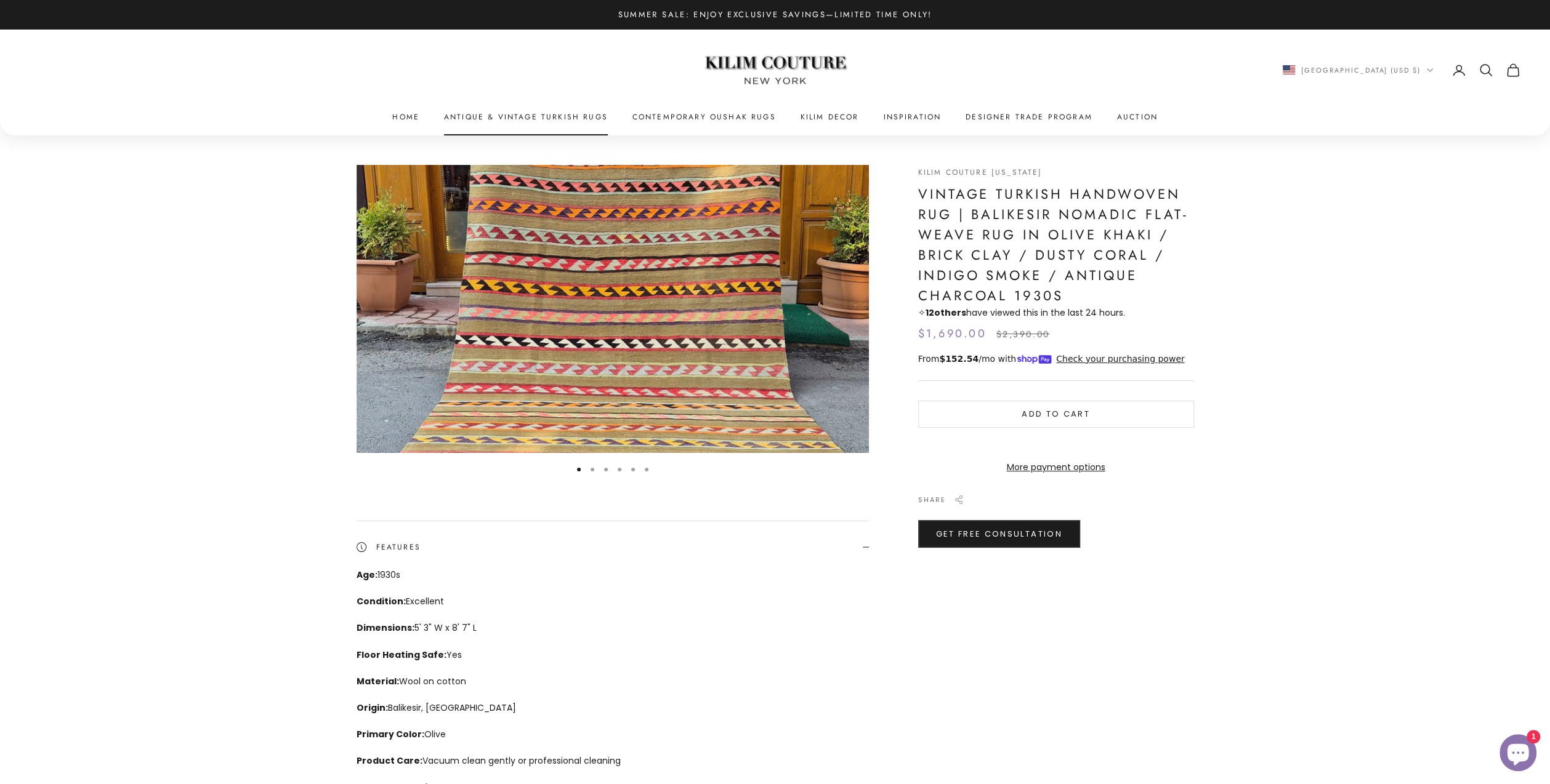
click at [517, 114] on link "Antique & Vintage Turkish Rugs" at bounding box center [526, 116] width 164 height 12
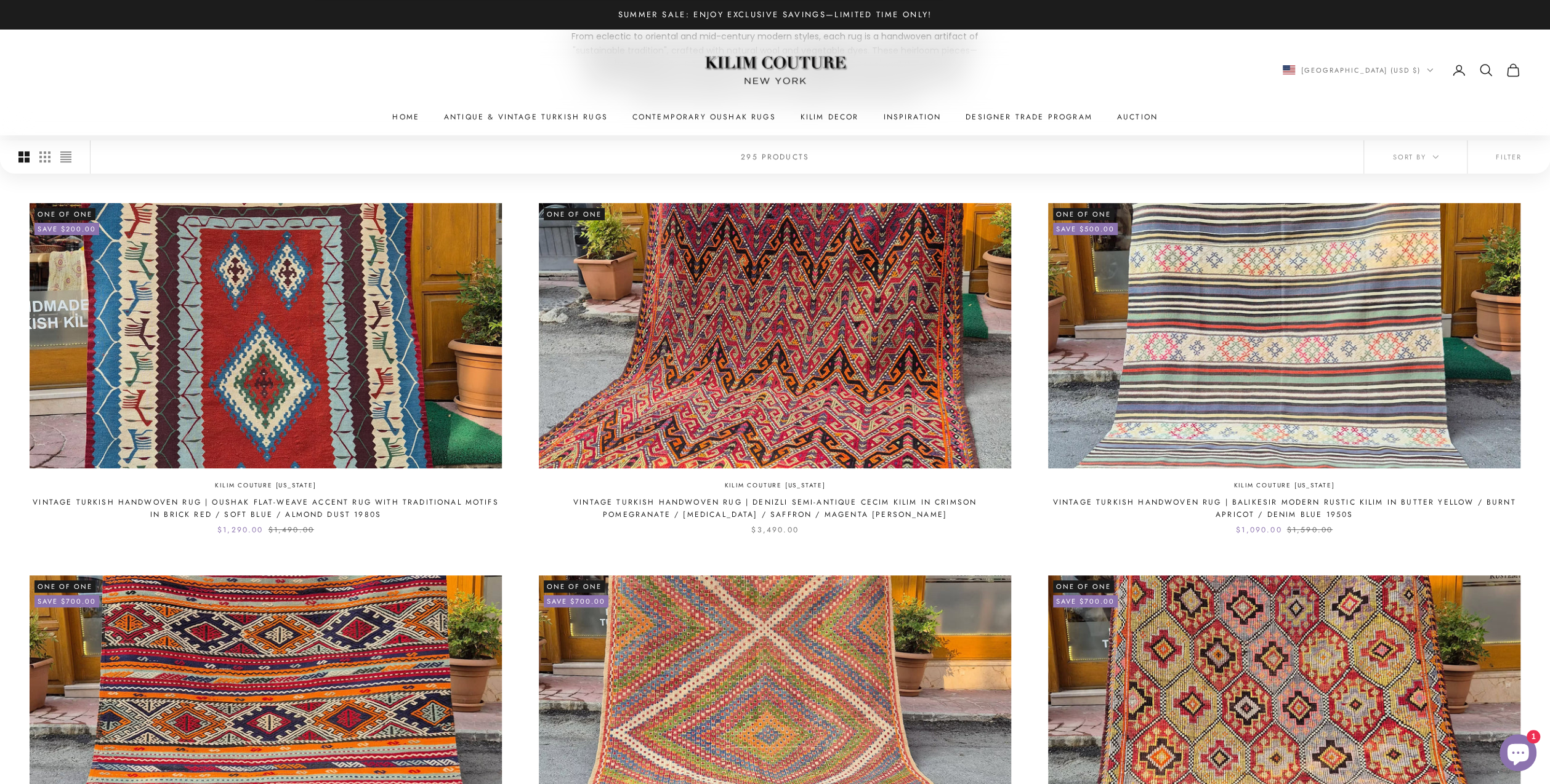
scroll to position [271, 0]
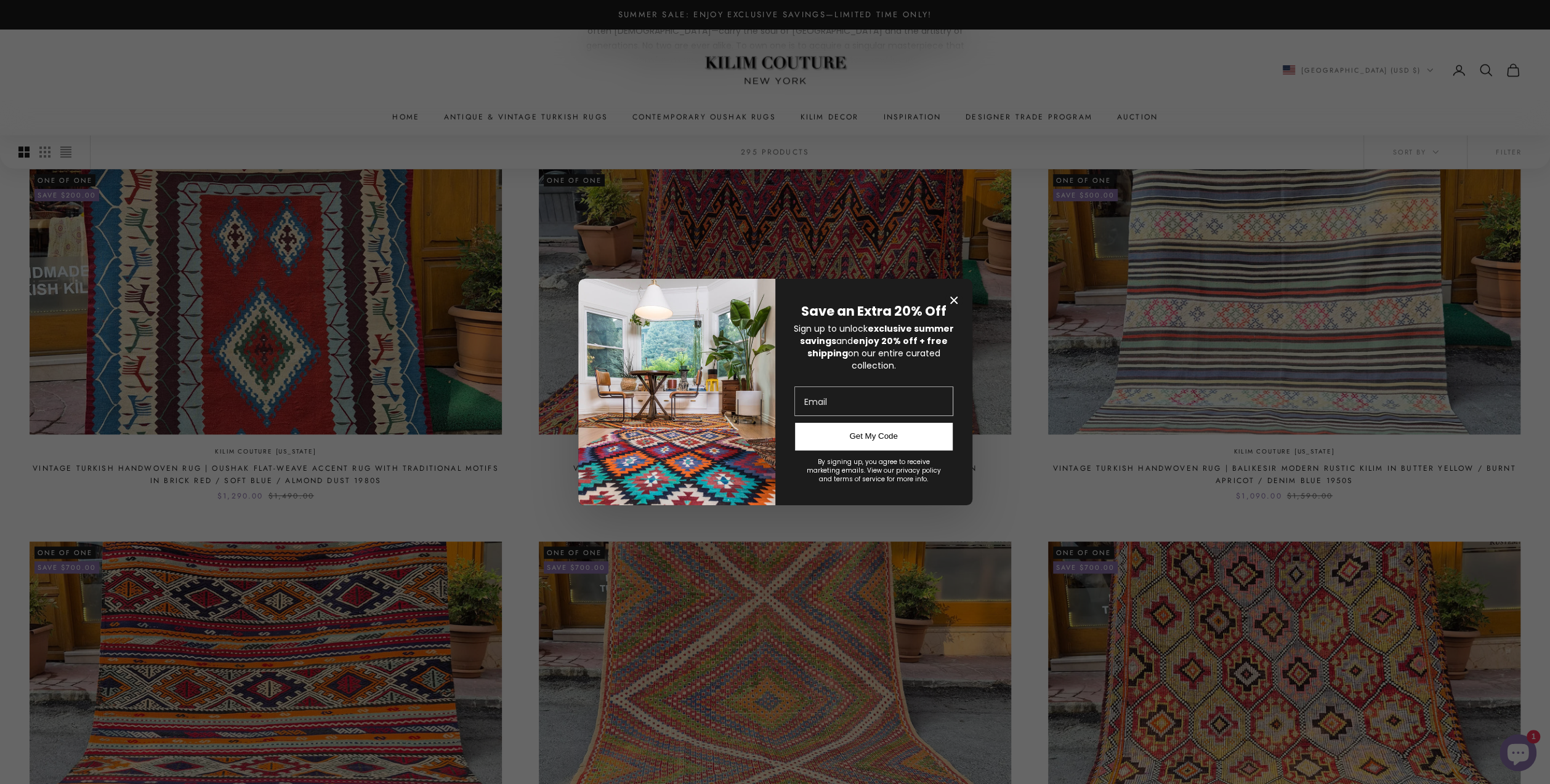
click at [954, 298] on icon "Close modal" at bounding box center [954, 300] width 8 height 8
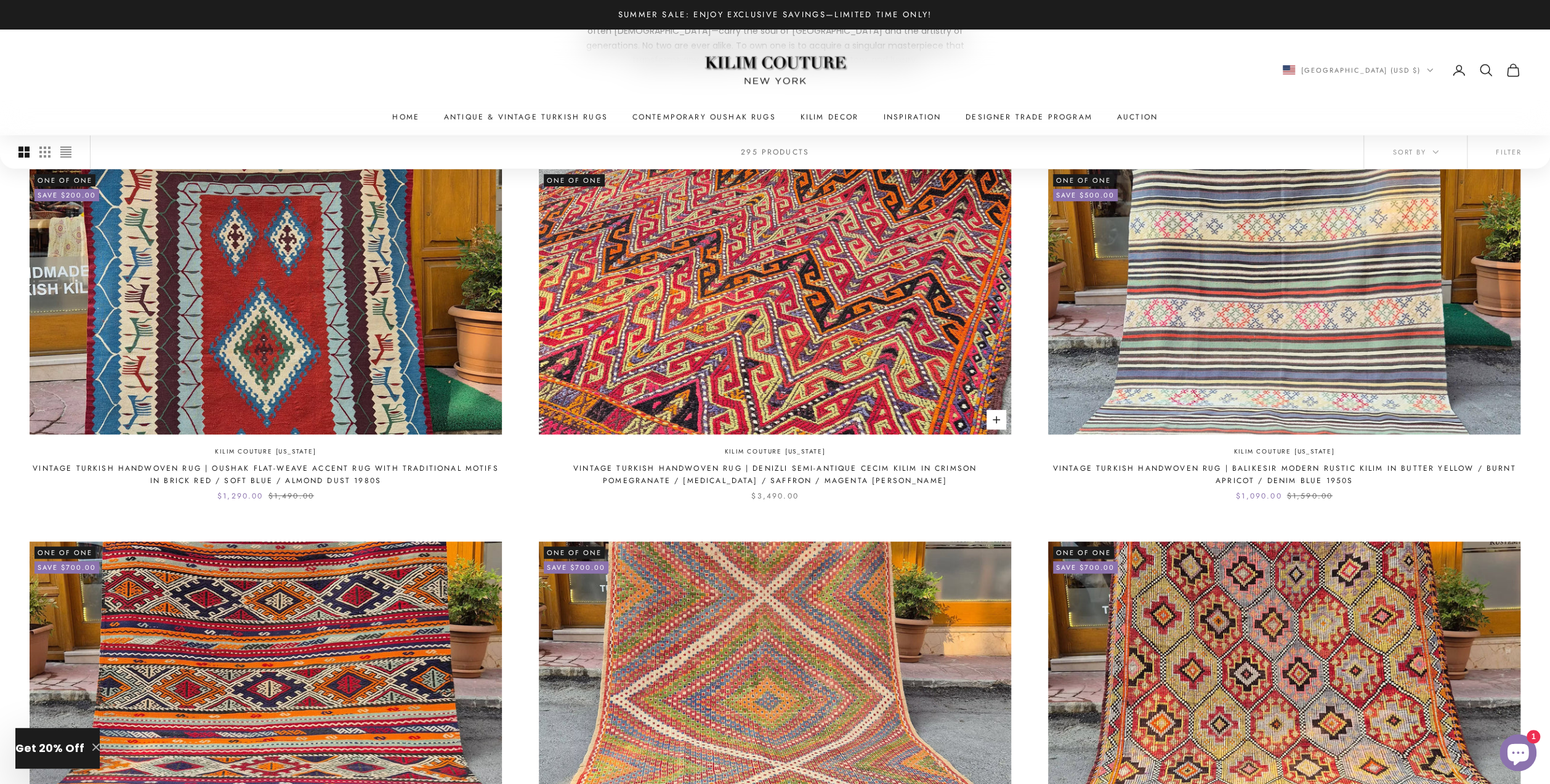
click at [696, 332] on img at bounding box center [775, 301] width 472 height 265
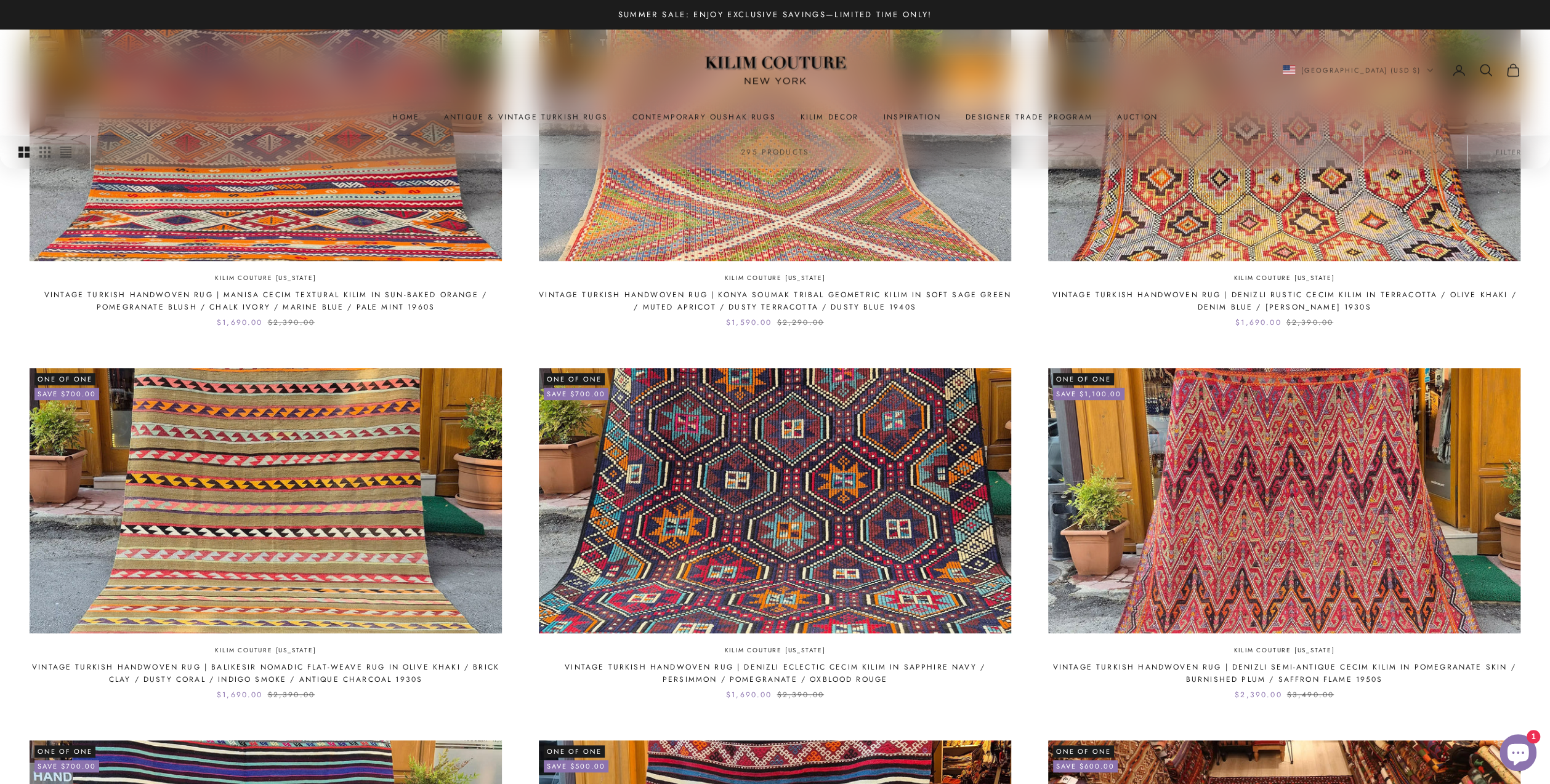
scroll to position [838, 0]
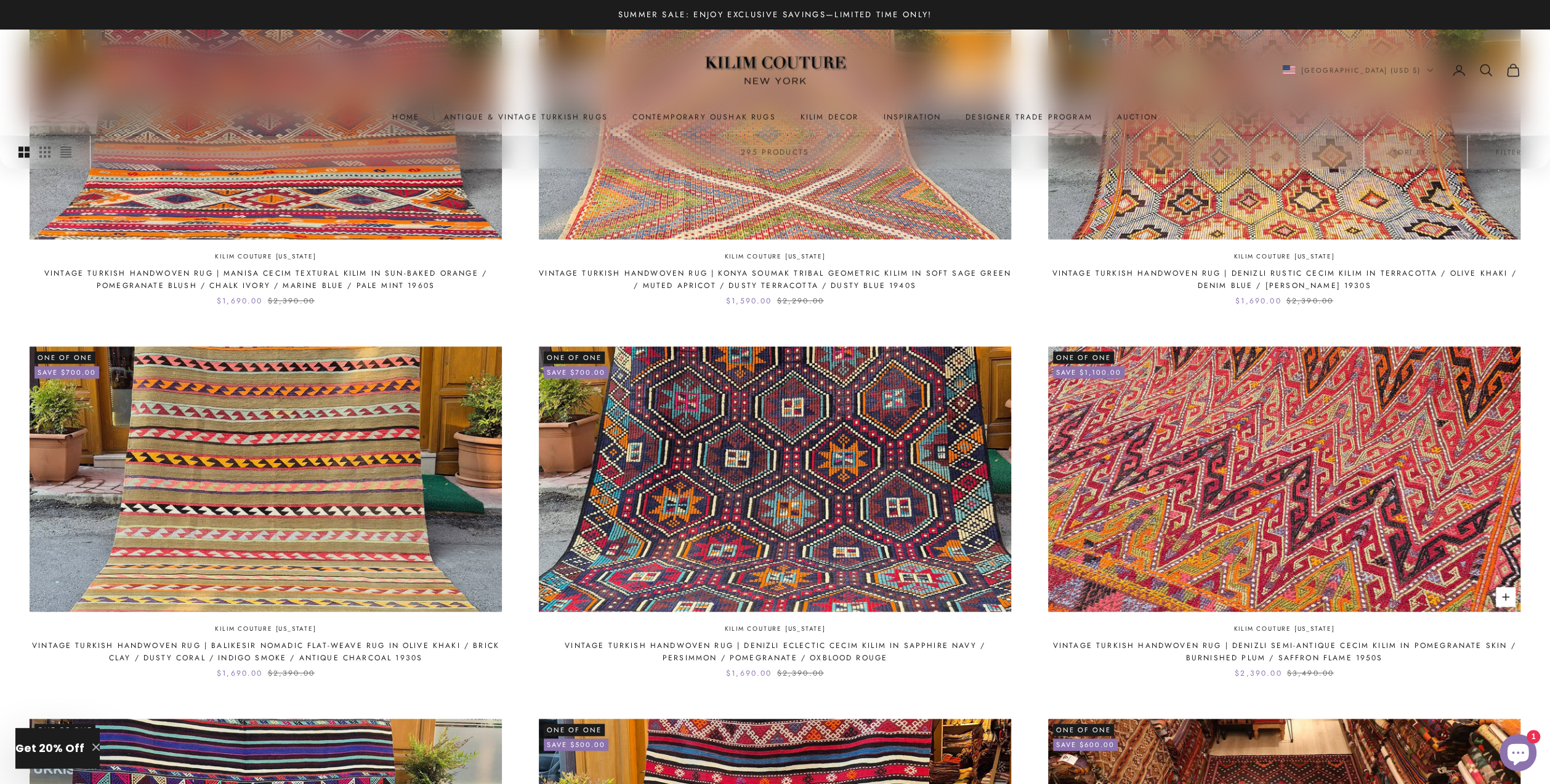
click at [1245, 419] on img at bounding box center [1284, 478] width 472 height 265
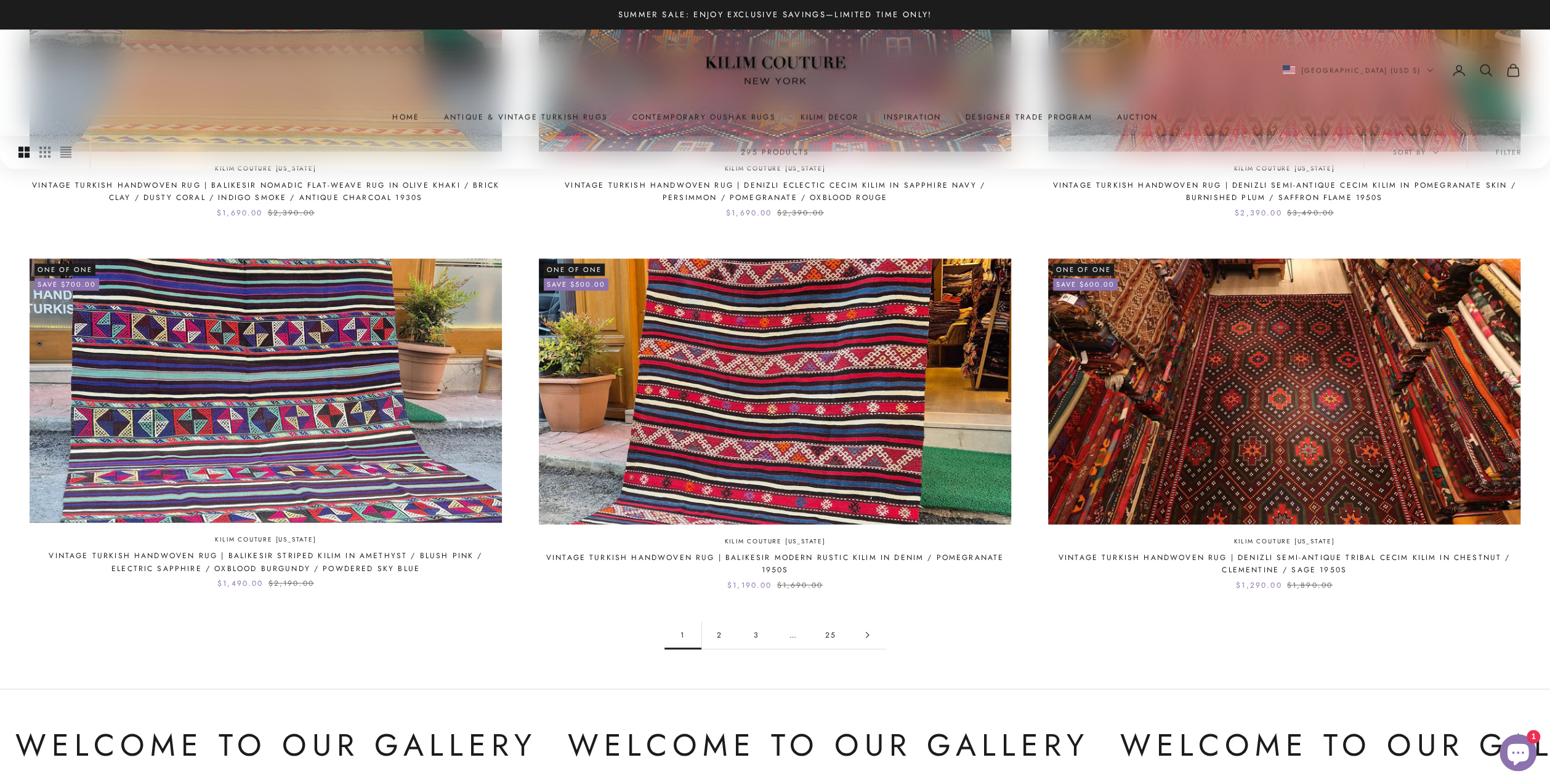
scroll to position [1406, 0]
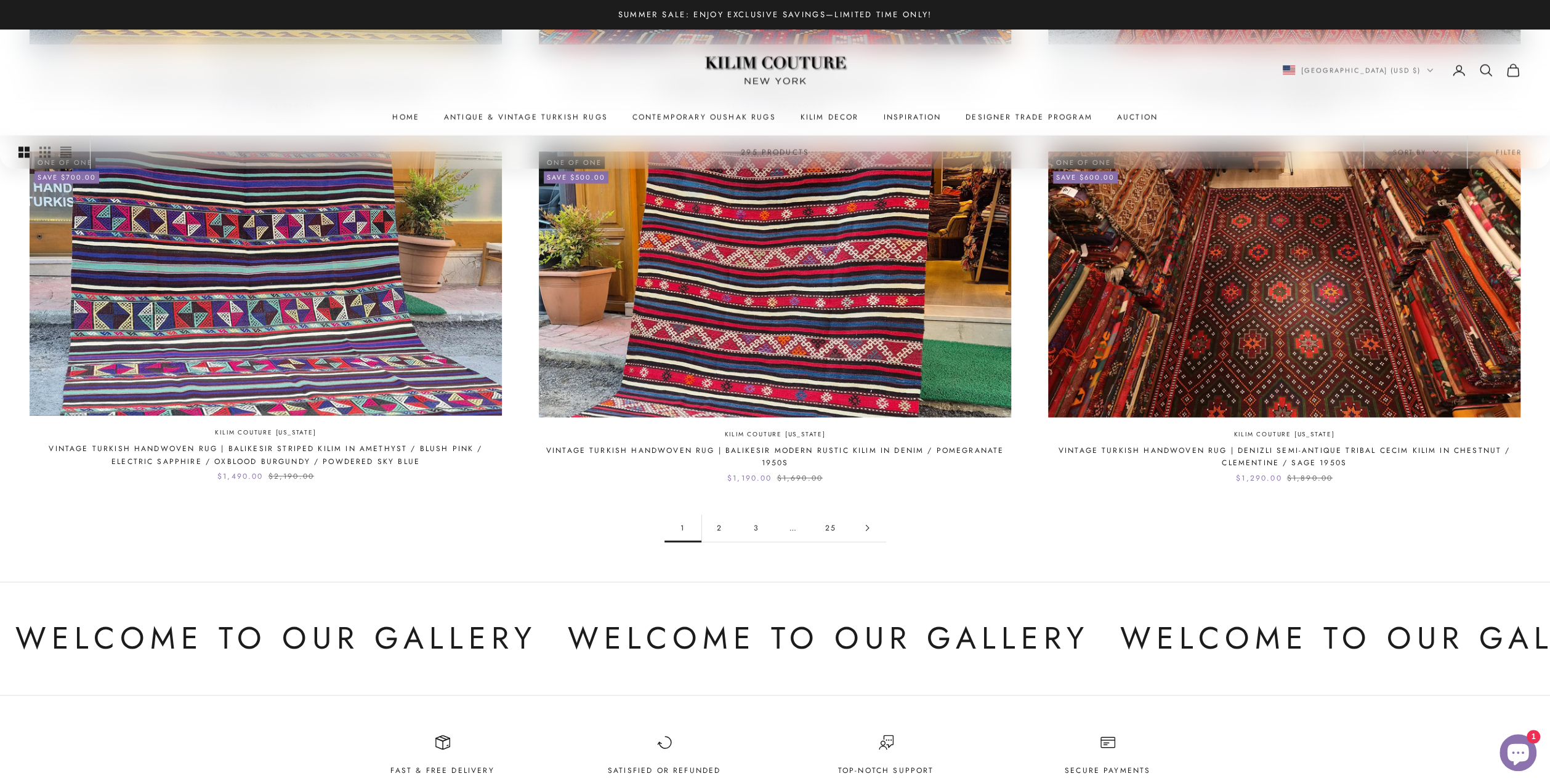
click at [722, 527] on link "2" at bounding box center [719, 527] width 37 height 27
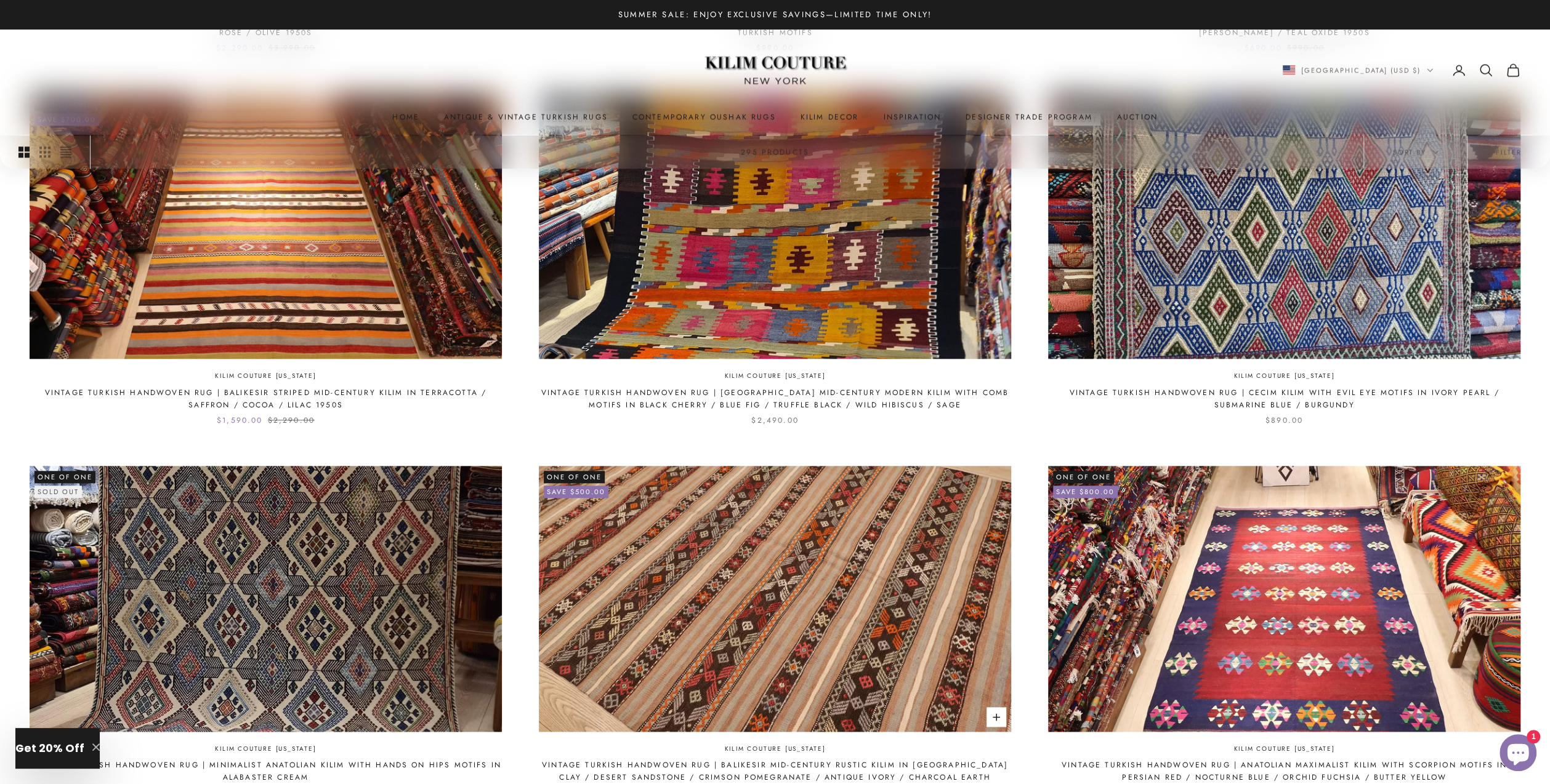
scroll to position [1135, 0]
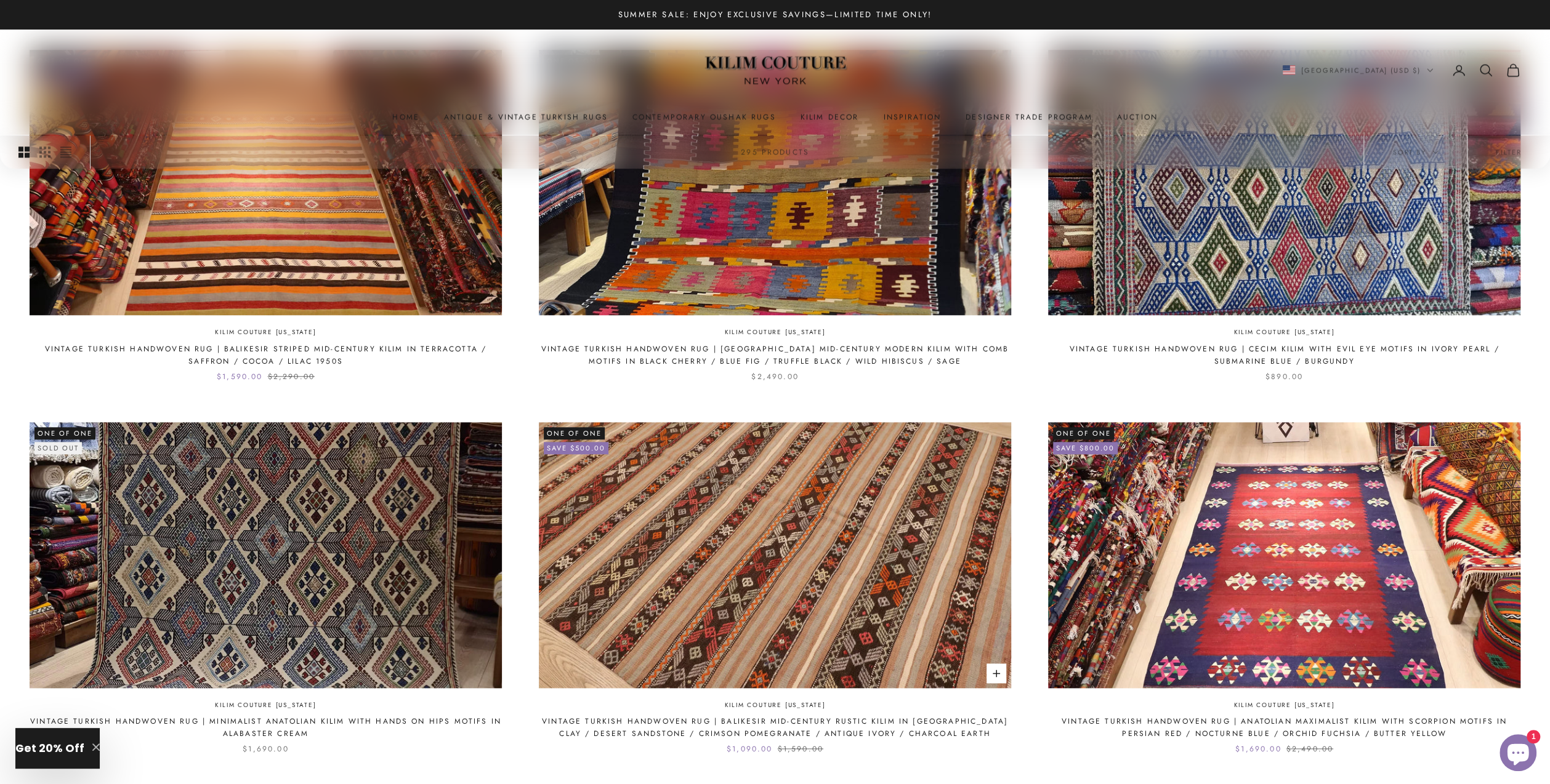
click at [640, 530] on img at bounding box center [775, 554] width 472 height 265
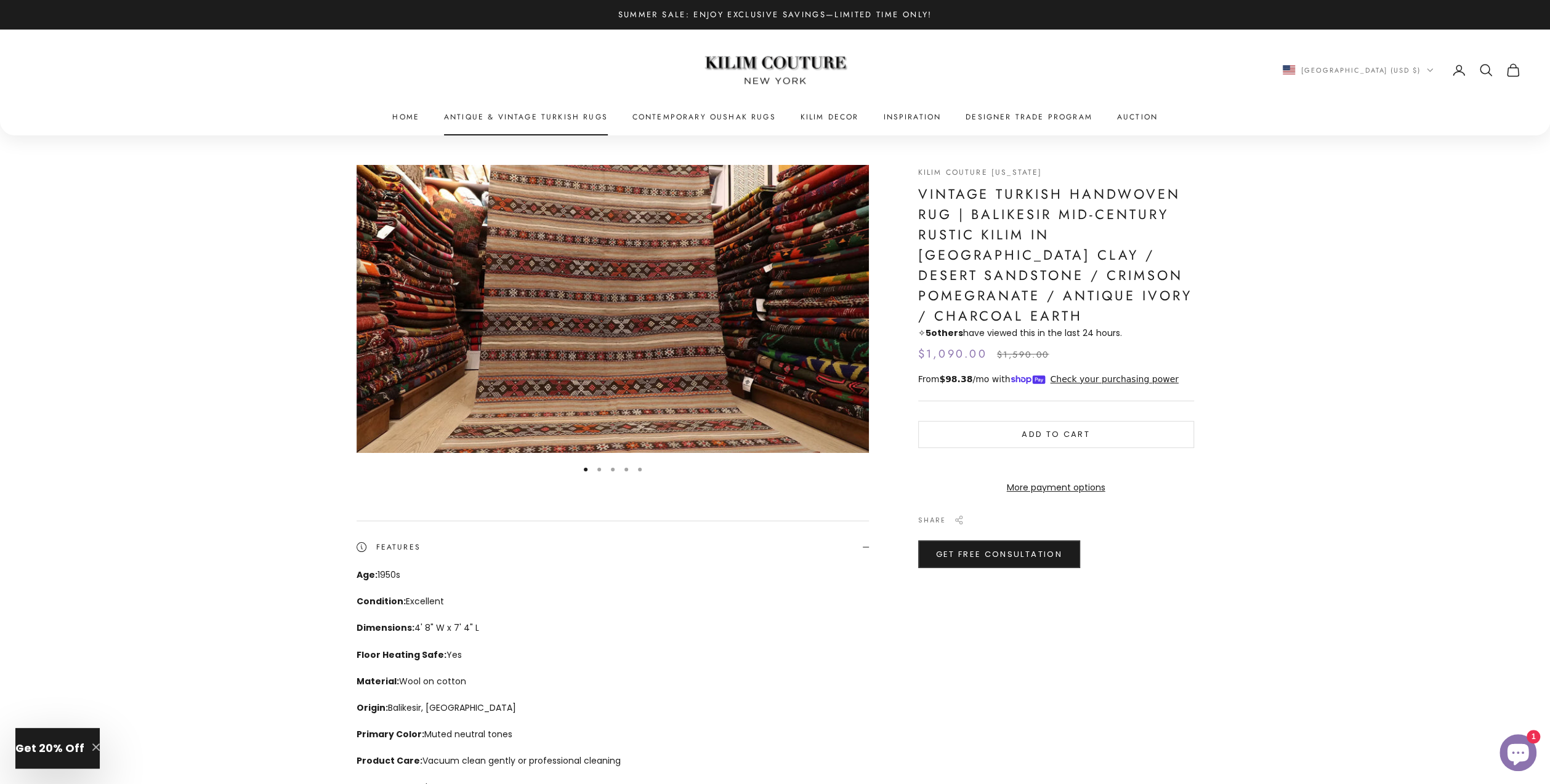
click at [527, 115] on link "Antique & Vintage Turkish Rugs" at bounding box center [526, 116] width 164 height 12
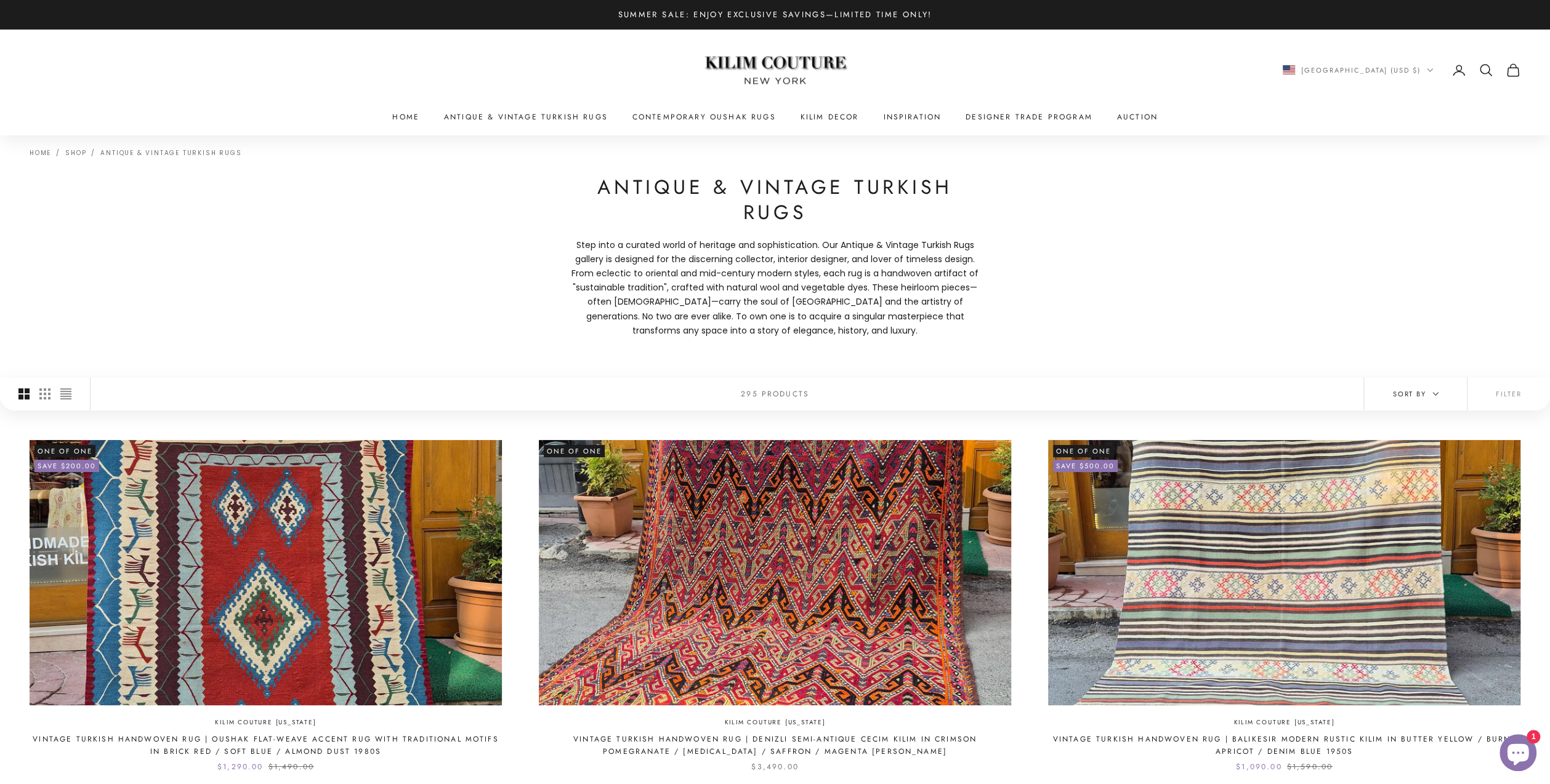
click at [1423, 392] on span "Sort by" at bounding box center [1415, 394] width 46 height 11
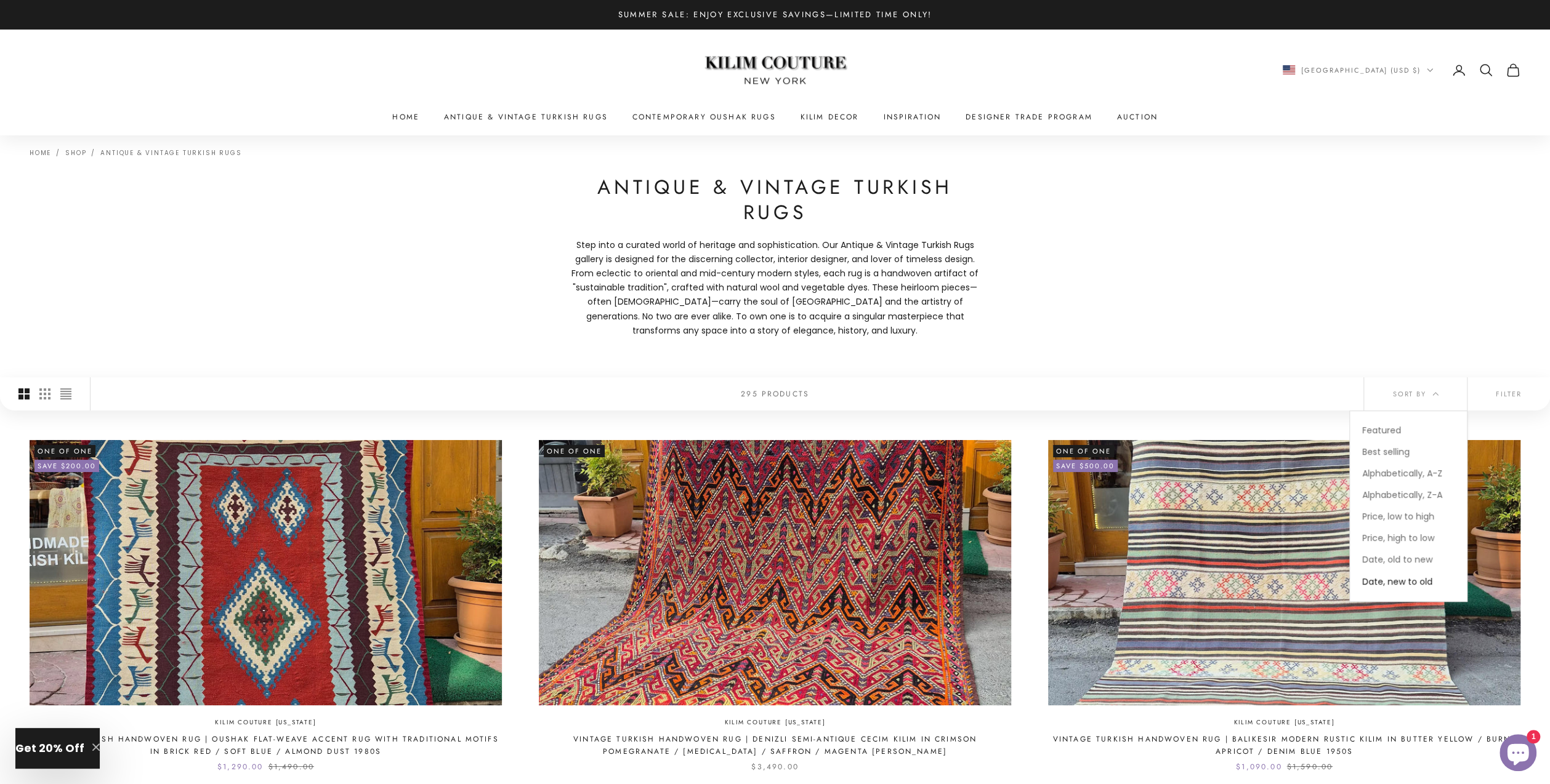
click at [1508, 388] on button "Filter" at bounding box center [1508, 393] width 82 height 33
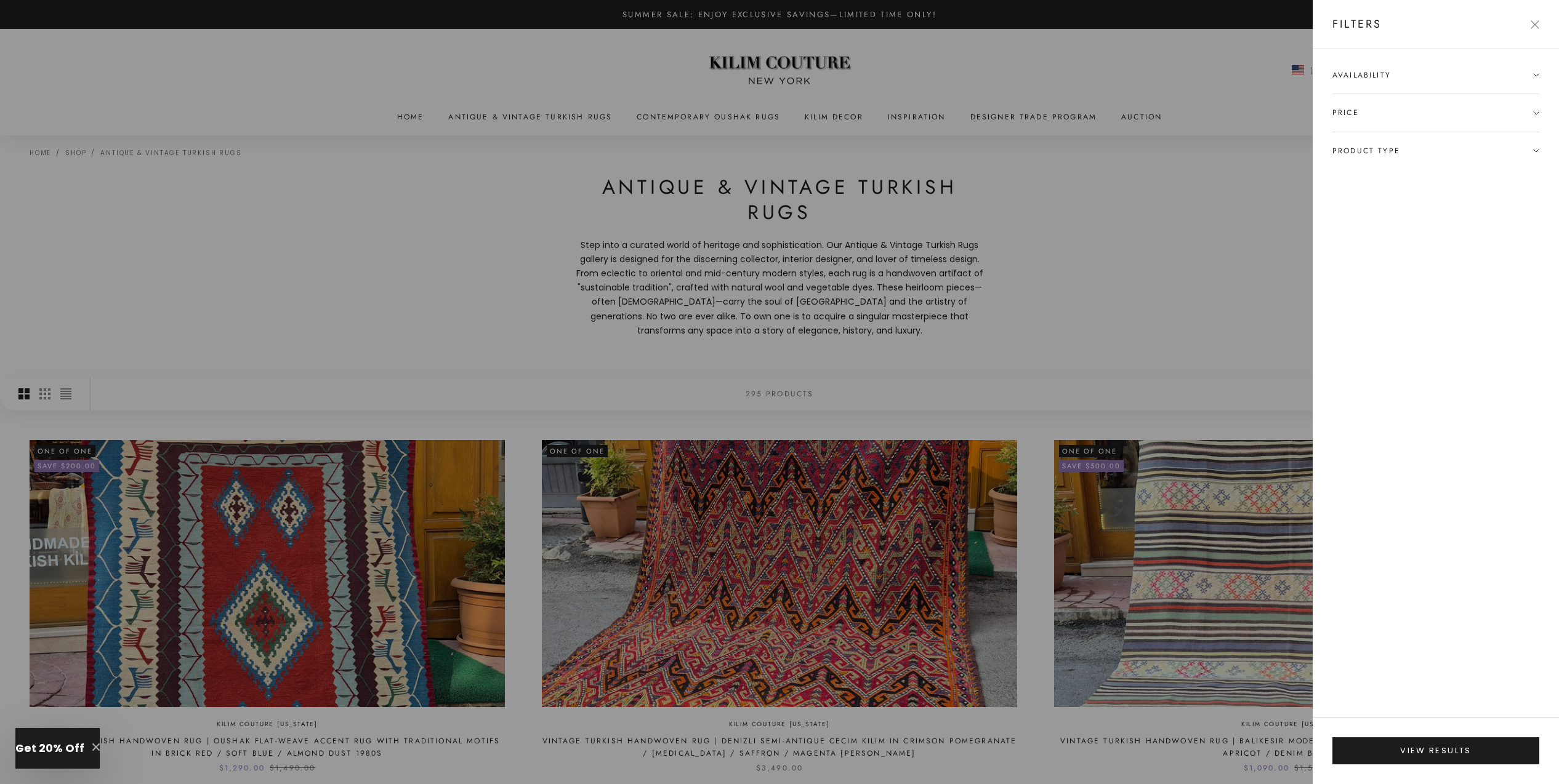
click at [1406, 154] on span "Product type" at bounding box center [1435, 150] width 207 height 37
click at [1383, 192] on label "Large Area Rugs (134)" at bounding box center [1379, 193] width 92 height 14
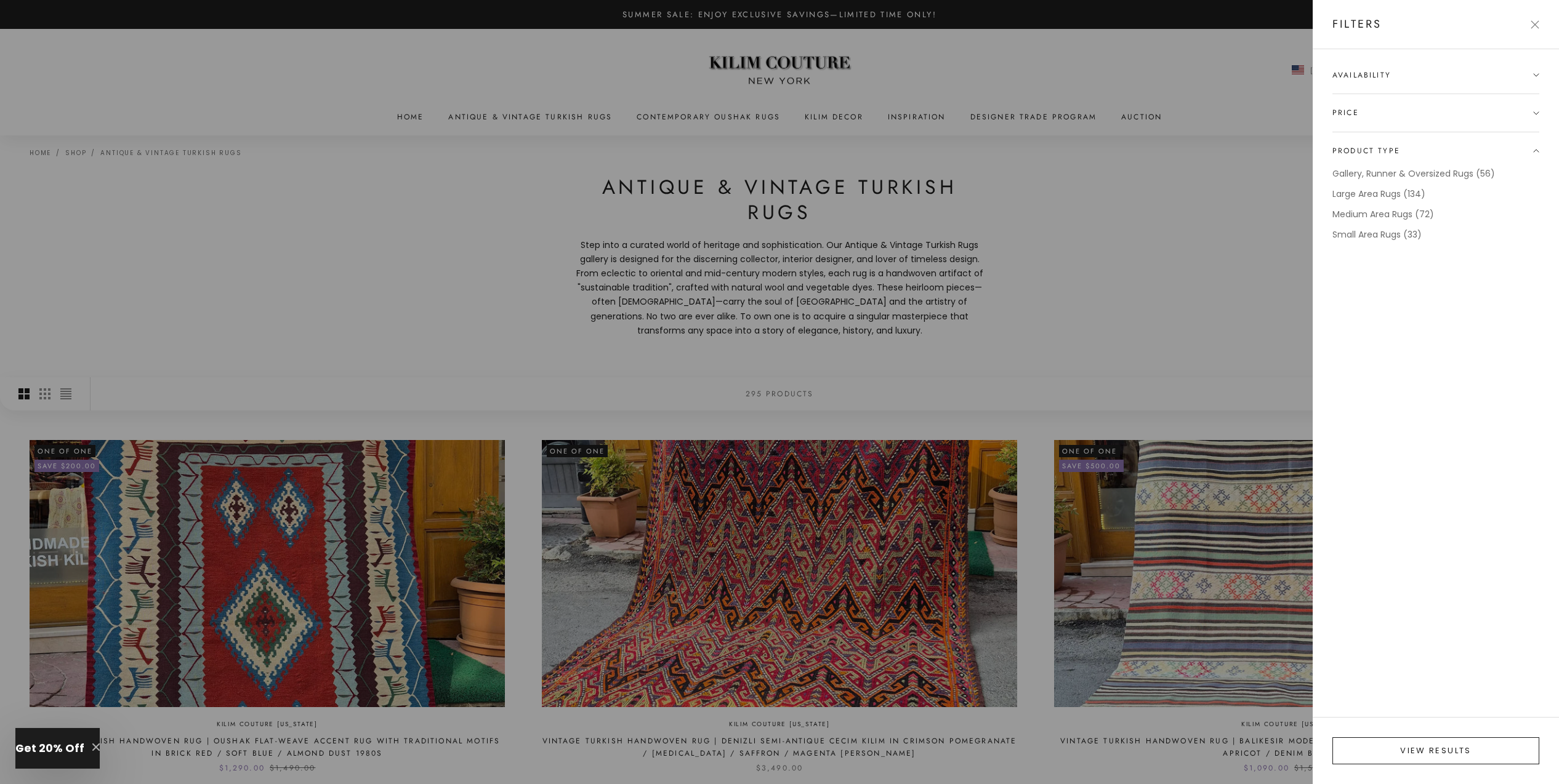
click at [1447, 748] on button "View results" at bounding box center [1435, 750] width 207 height 27
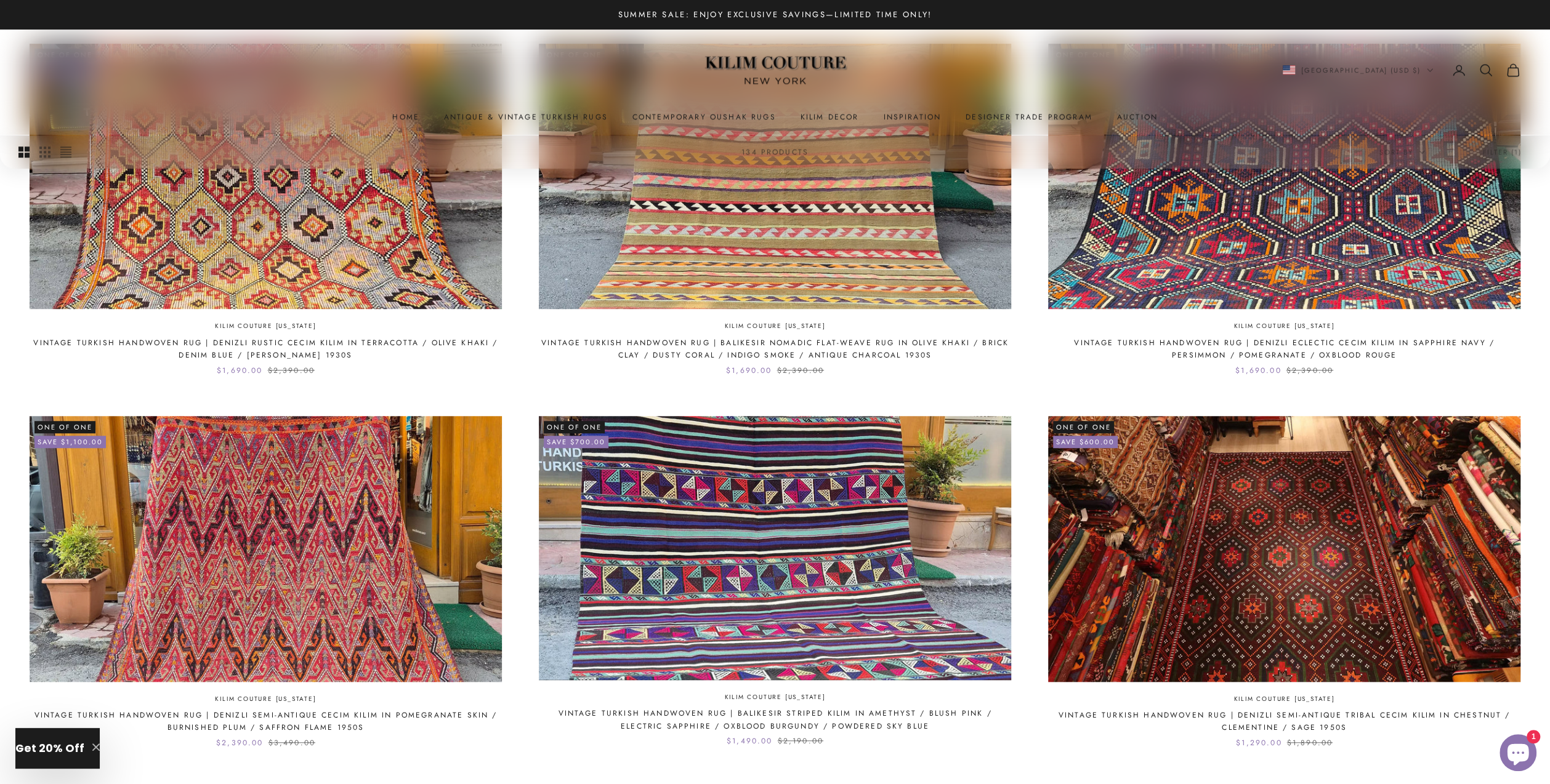
scroll to position [1393, 0]
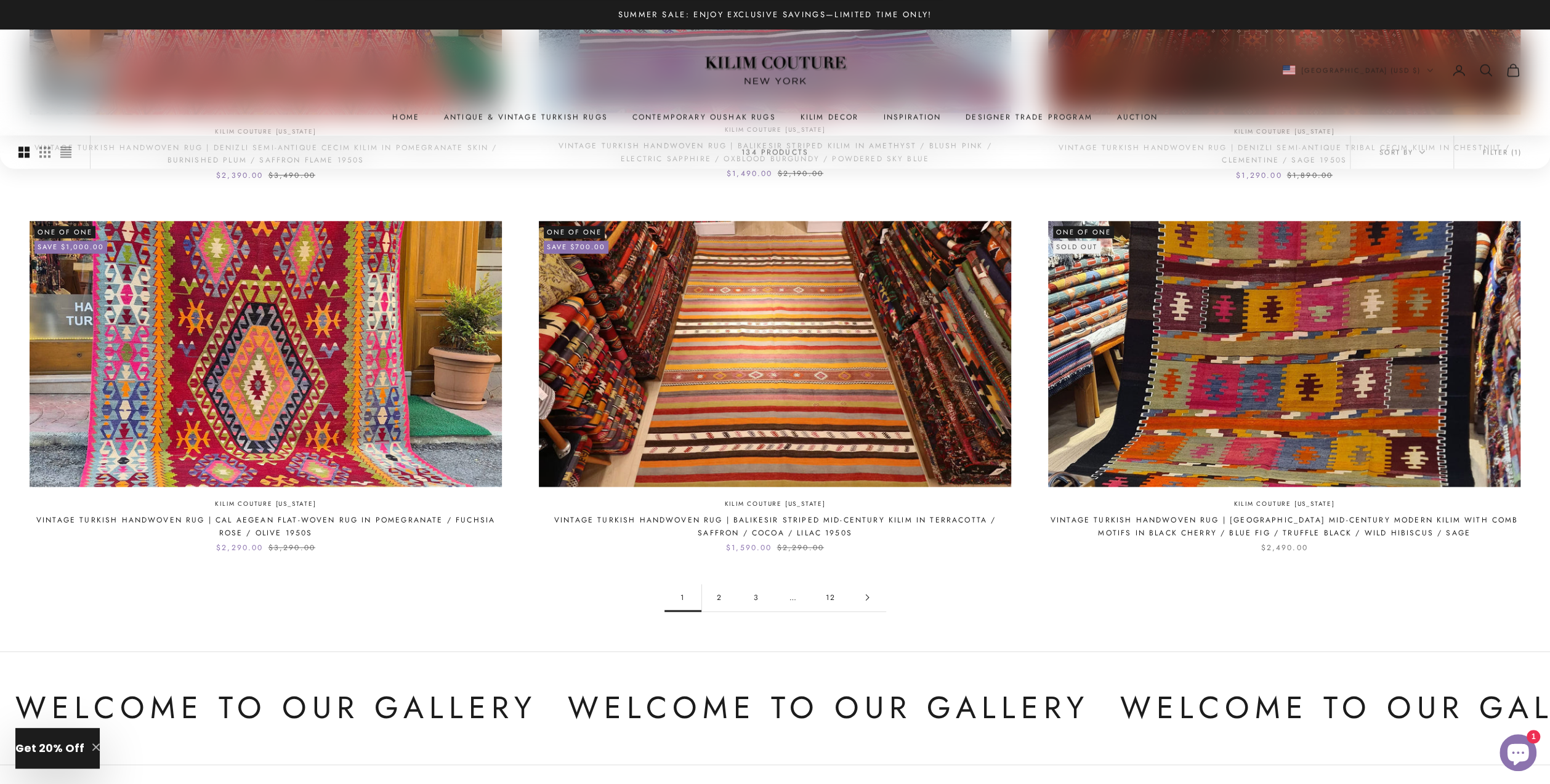
click at [722, 593] on link "2" at bounding box center [719, 596] width 37 height 27
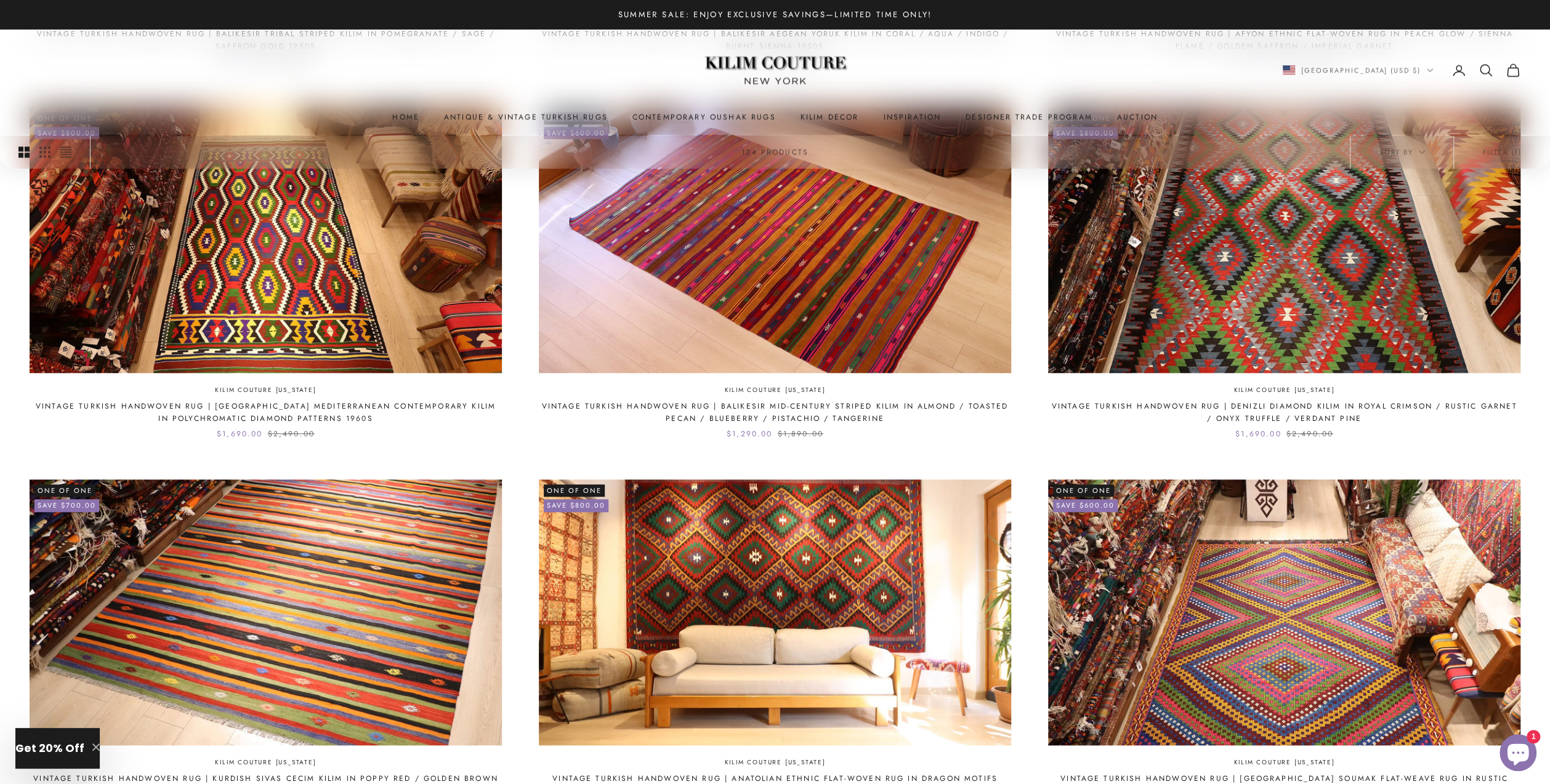
scroll to position [1702, 0]
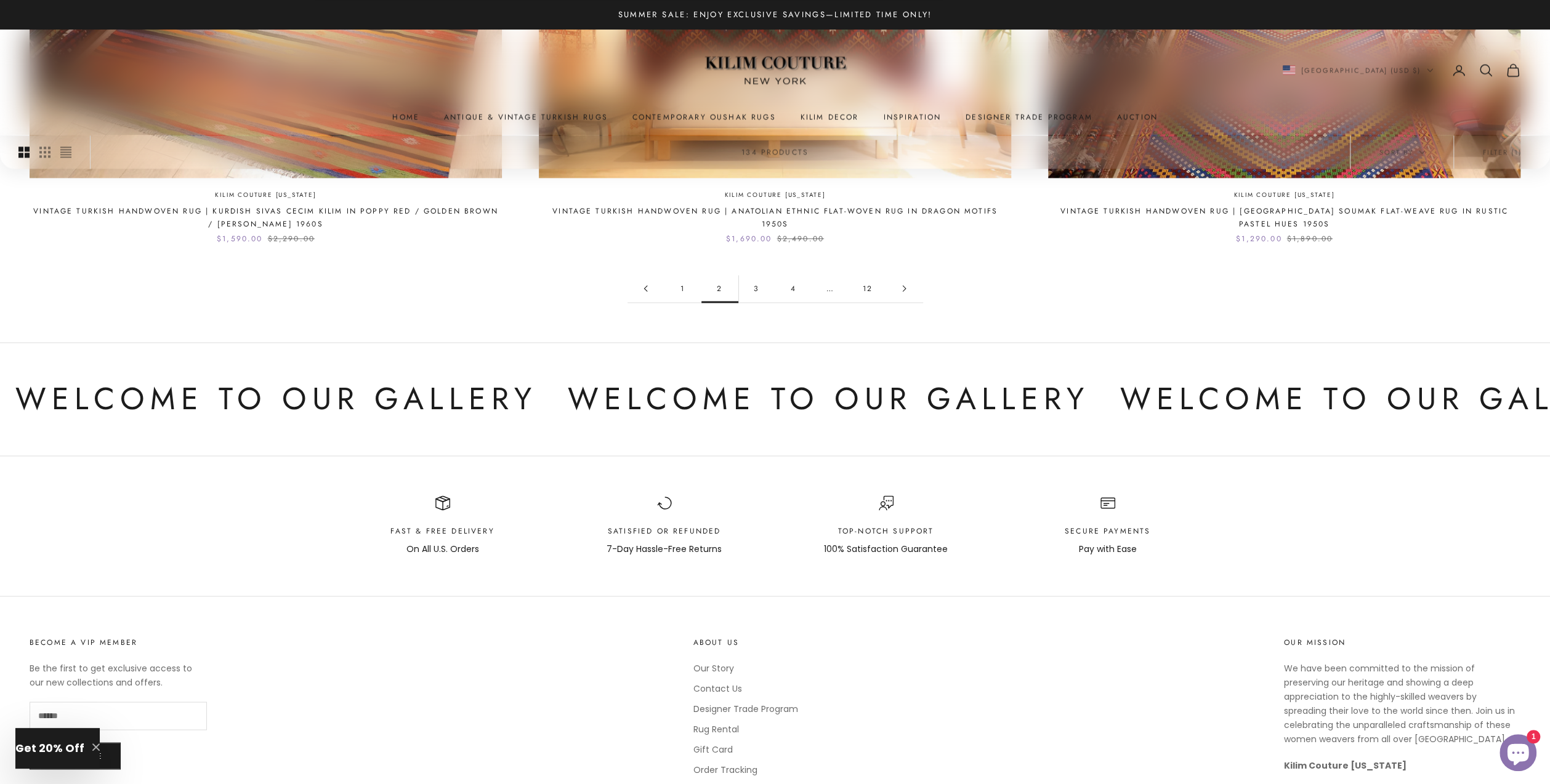
click at [763, 293] on link "3" at bounding box center [756, 288] width 37 height 27
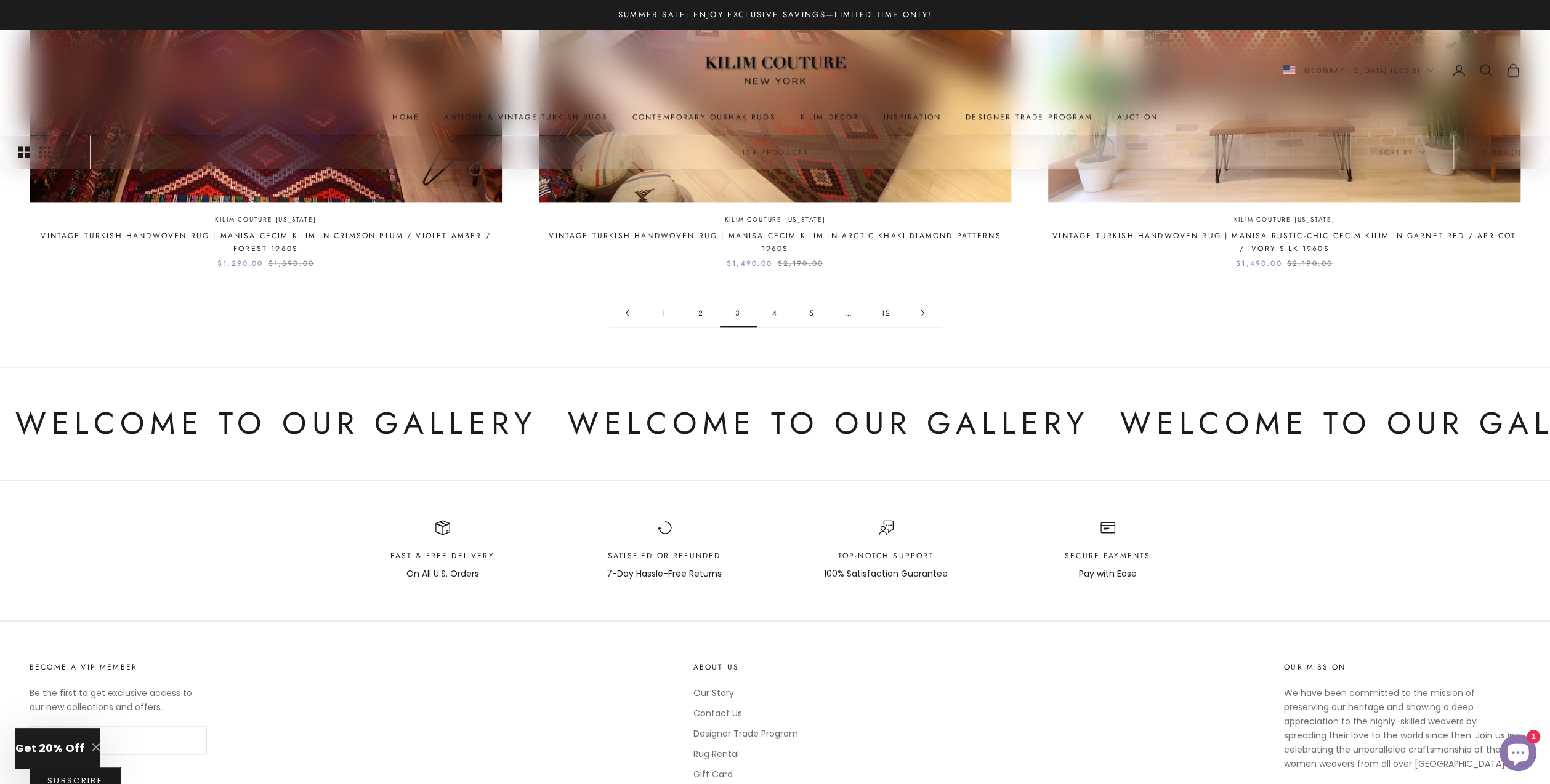
scroll to position [1702, 0]
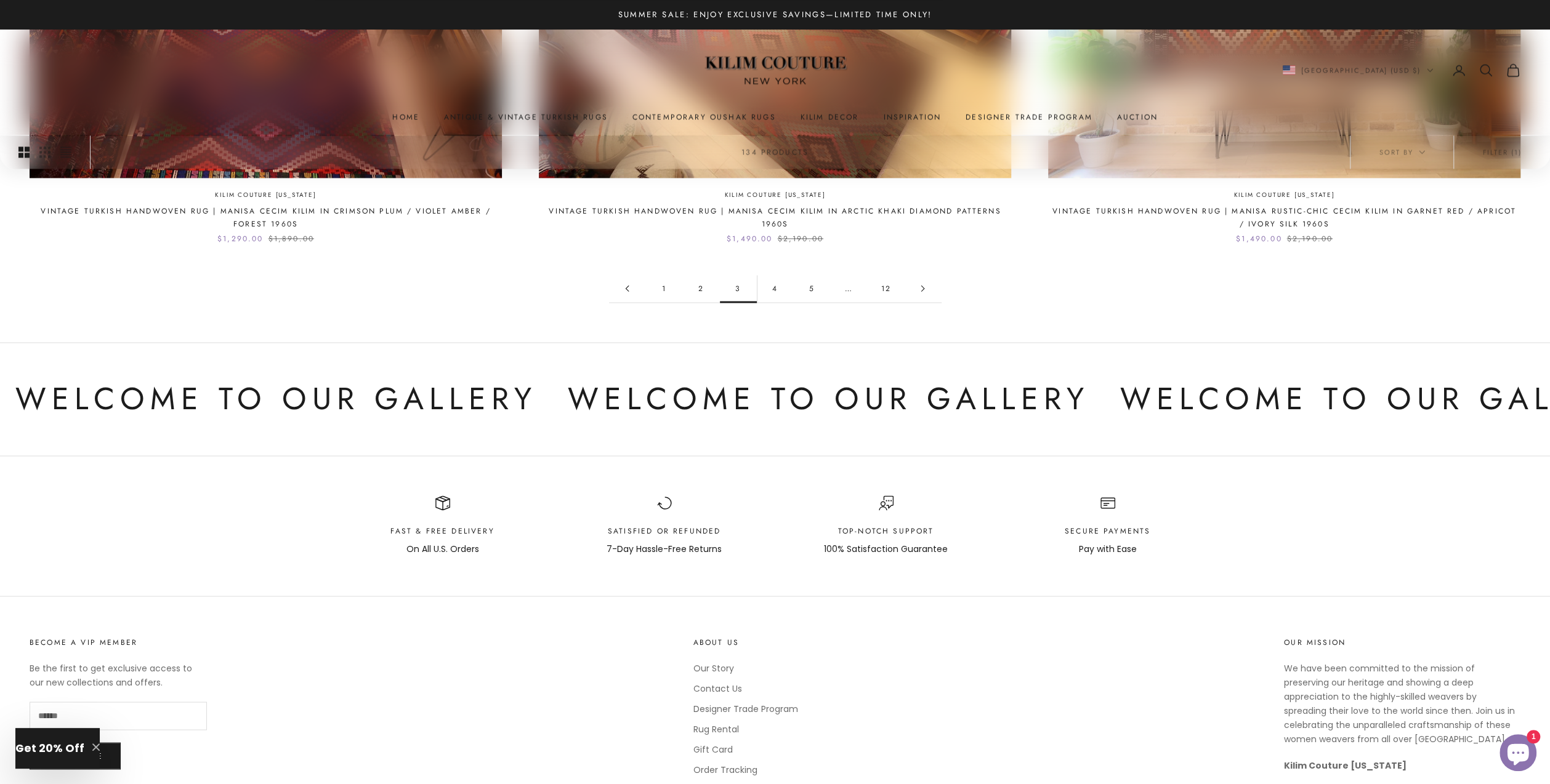
click at [779, 292] on link "4" at bounding box center [775, 288] width 37 height 27
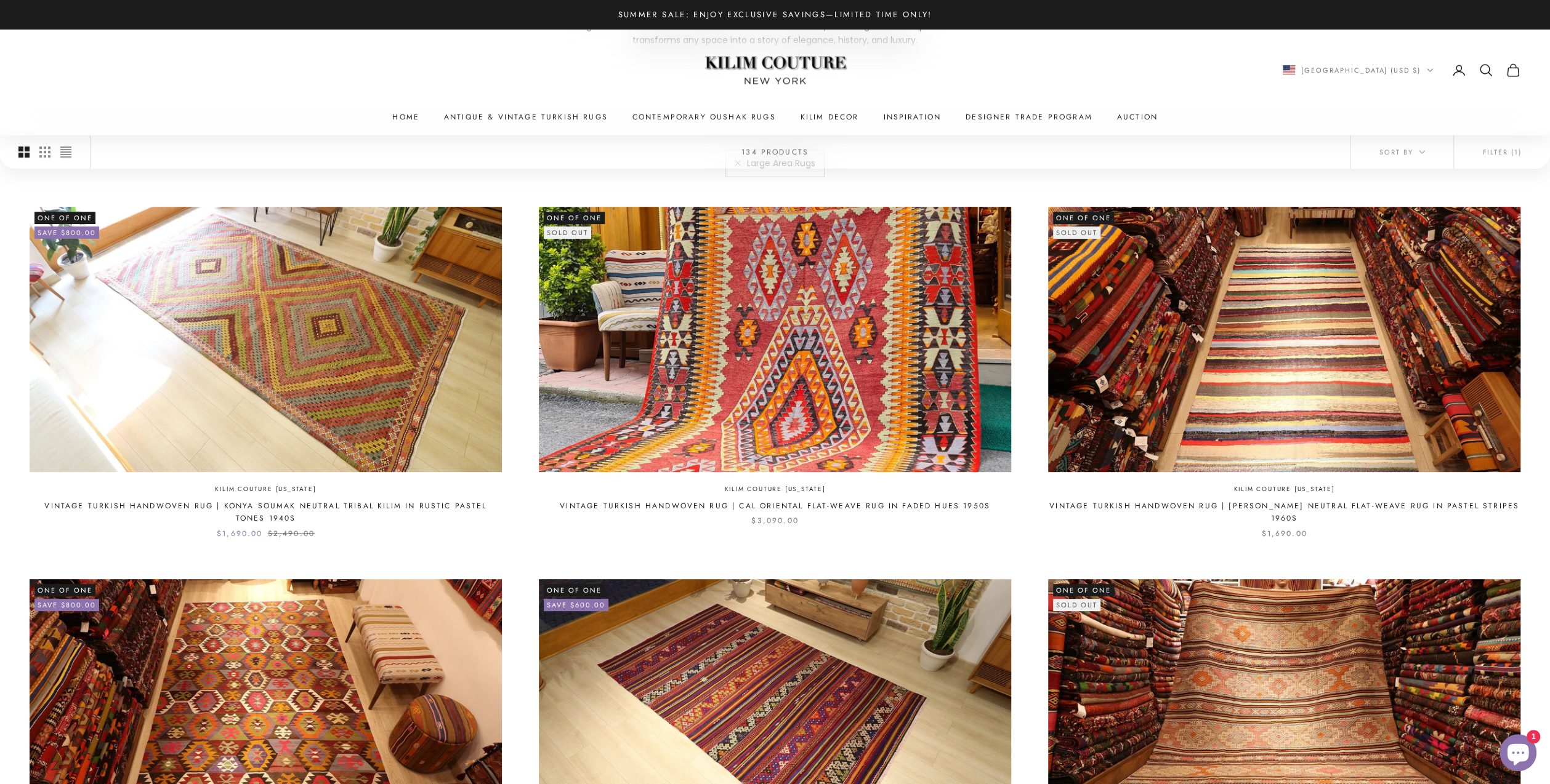
scroll to position [272, 0]
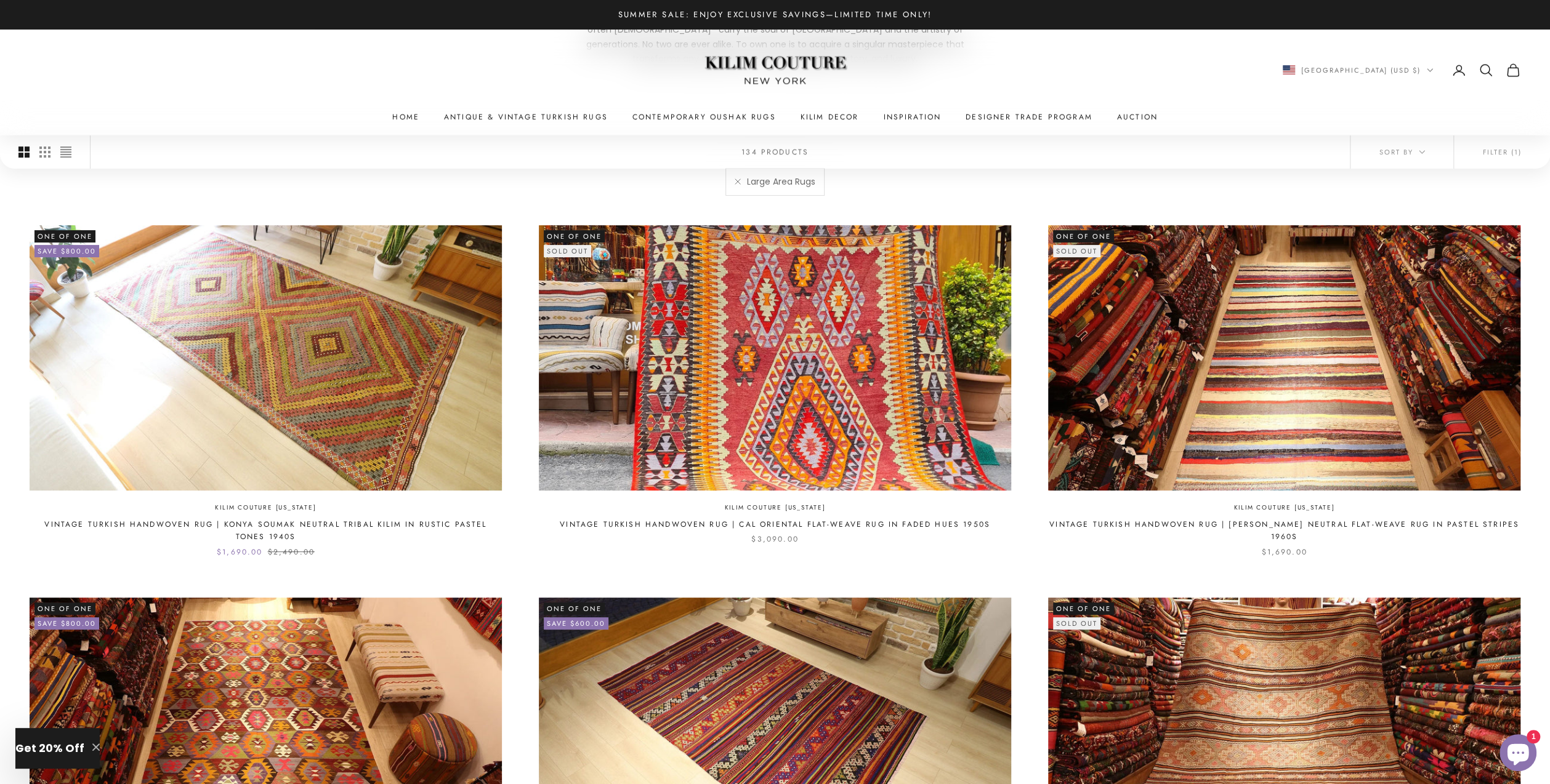
click at [819, 310] on img at bounding box center [775, 358] width 472 height 265
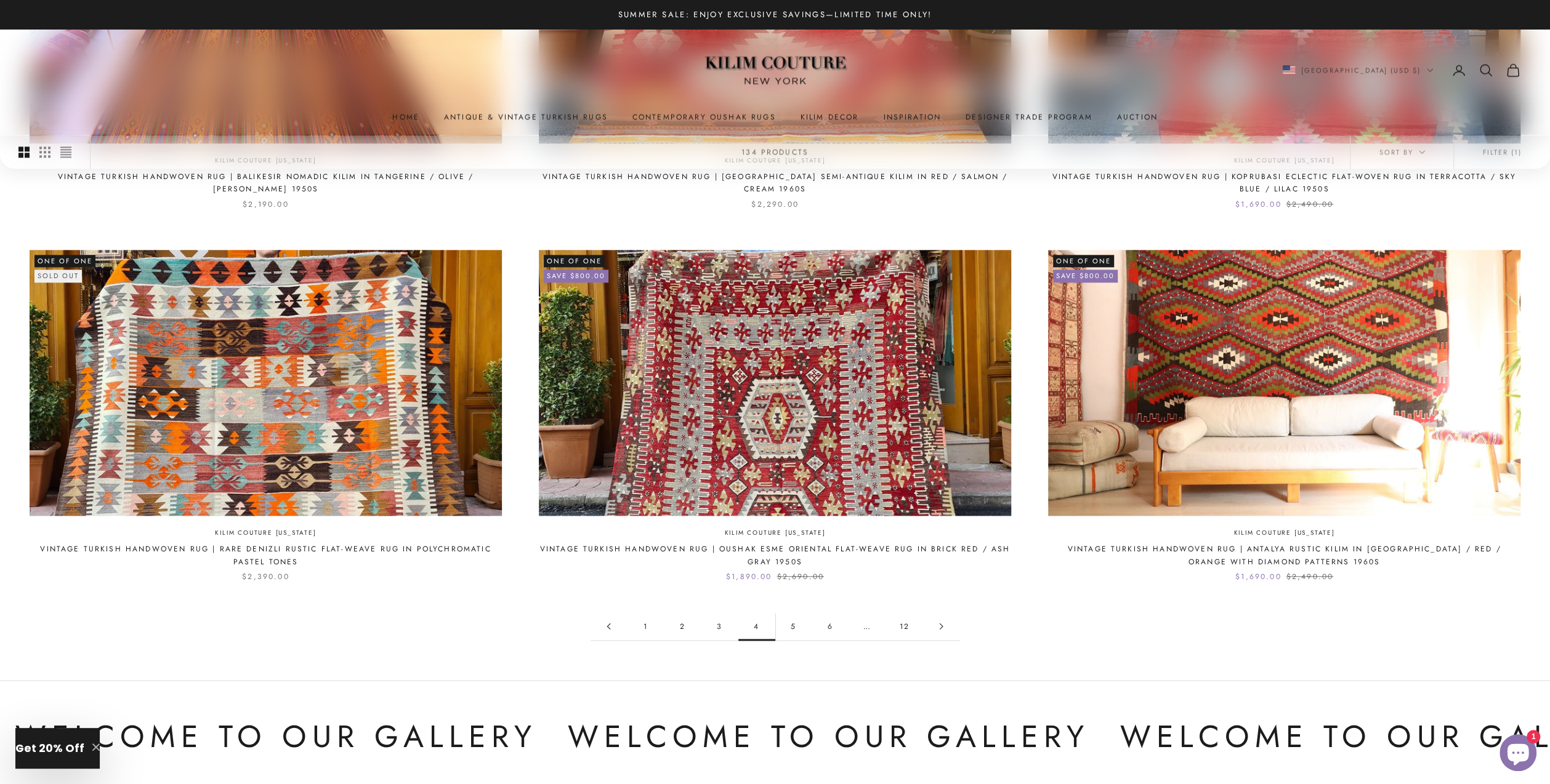
scroll to position [1407, 0]
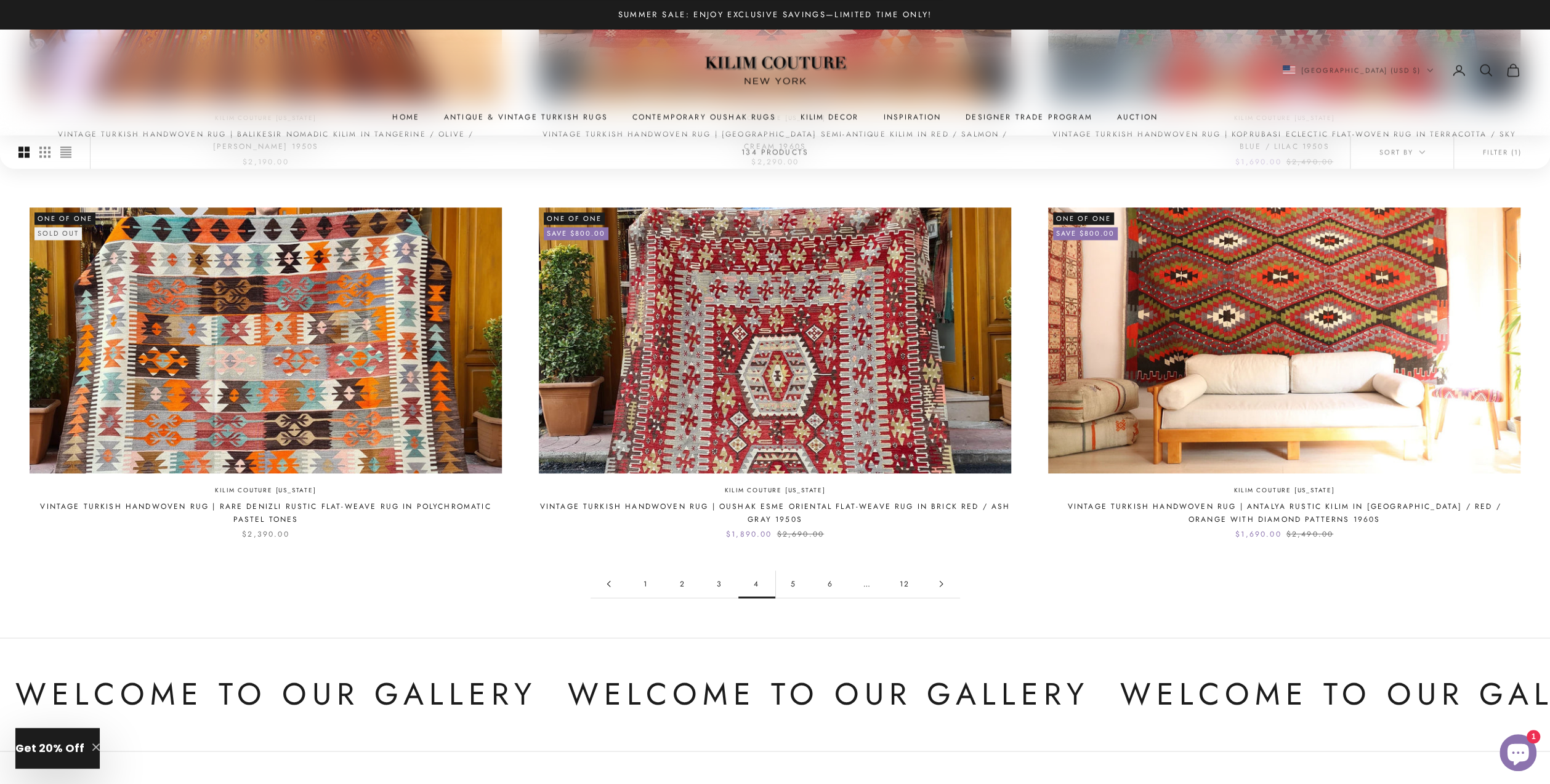
click at [797, 580] on link "5" at bounding box center [793, 583] width 37 height 27
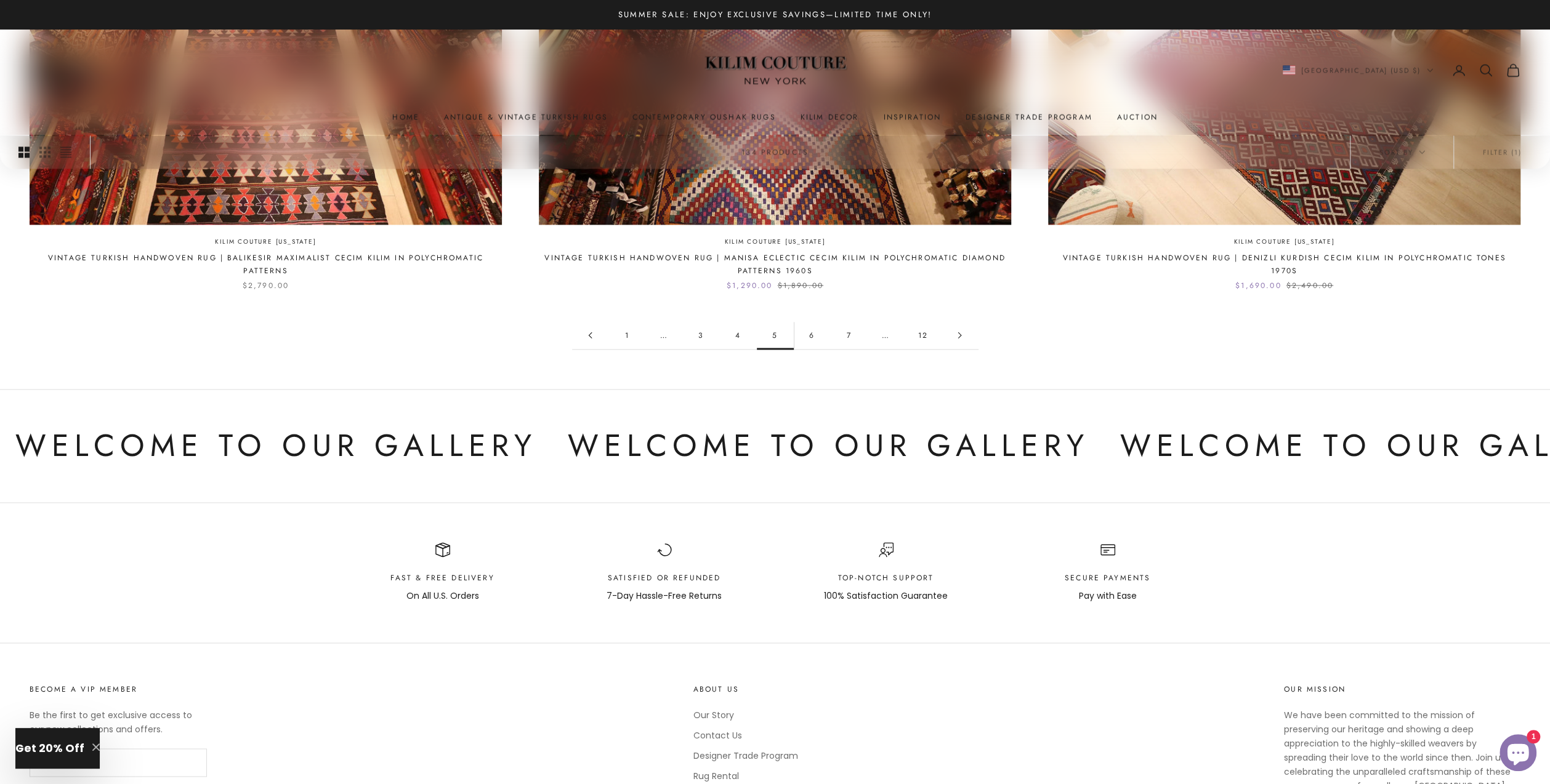
scroll to position [1702, 0]
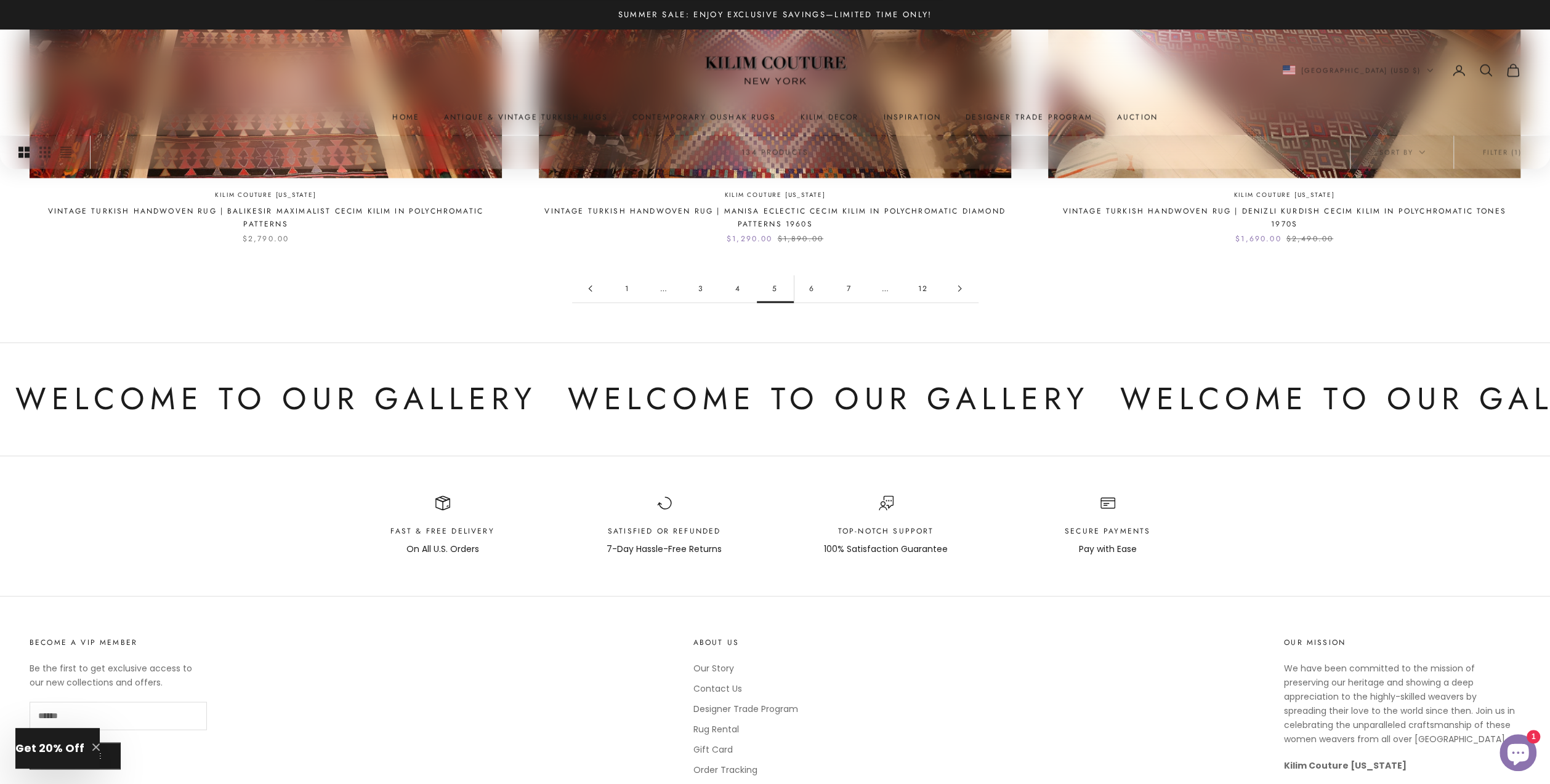
click at [811, 282] on link "6" at bounding box center [812, 288] width 37 height 27
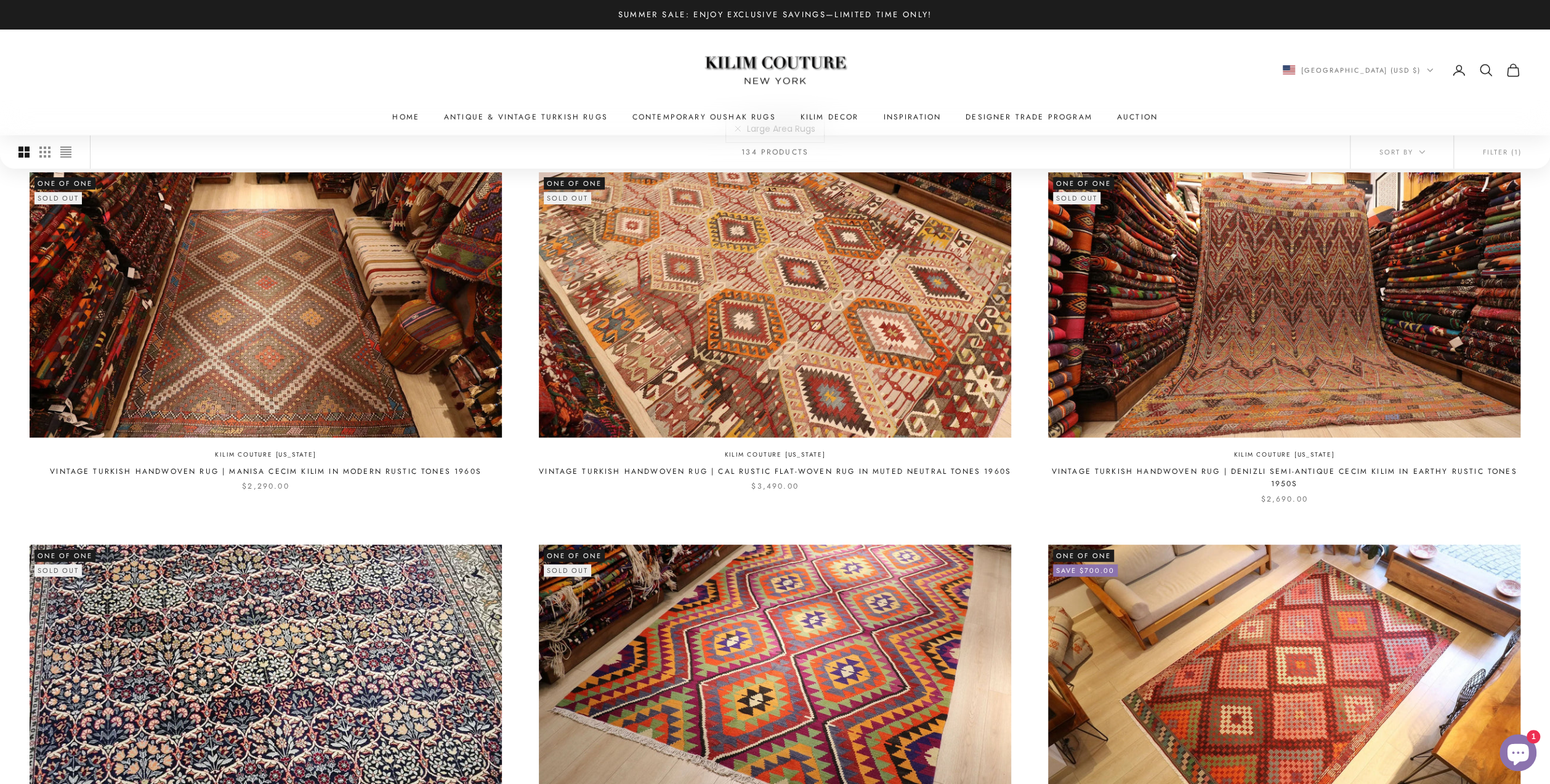
scroll to position [344, 0]
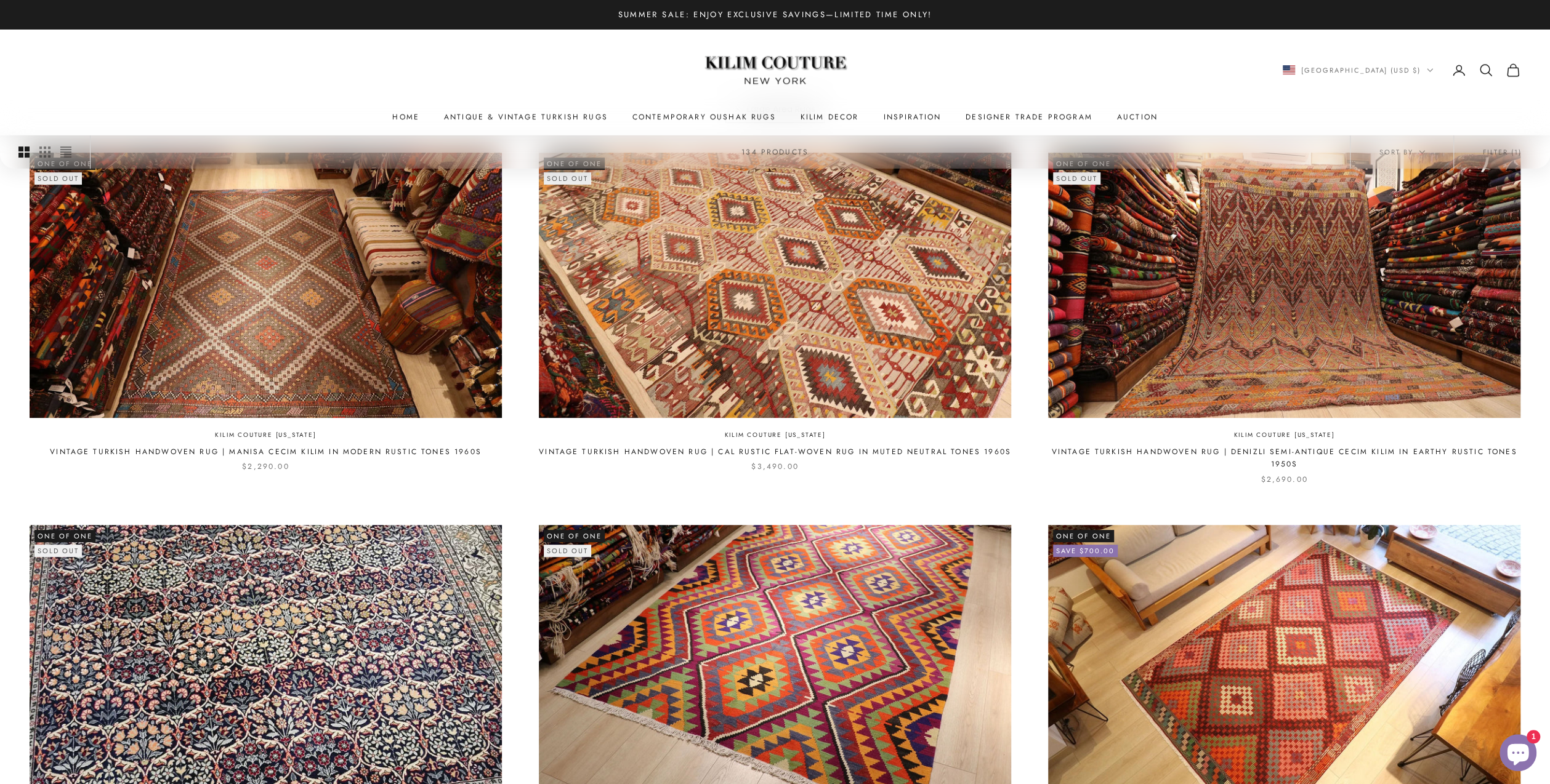
click at [755, 295] on img at bounding box center [775, 285] width 472 height 265
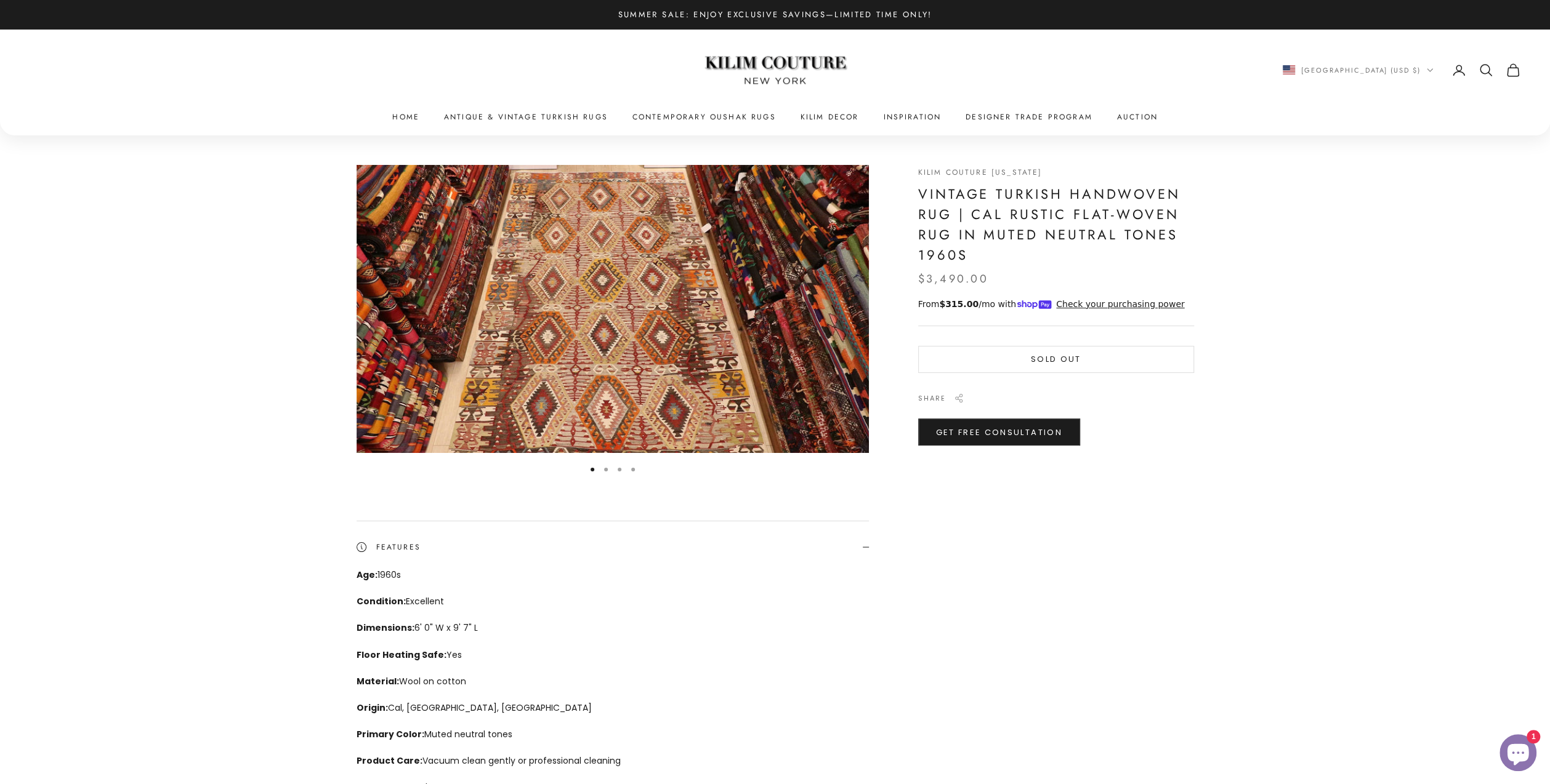
click at [594, 287] on img "Item 1 of 4" at bounding box center [613, 309] width 513 height 288
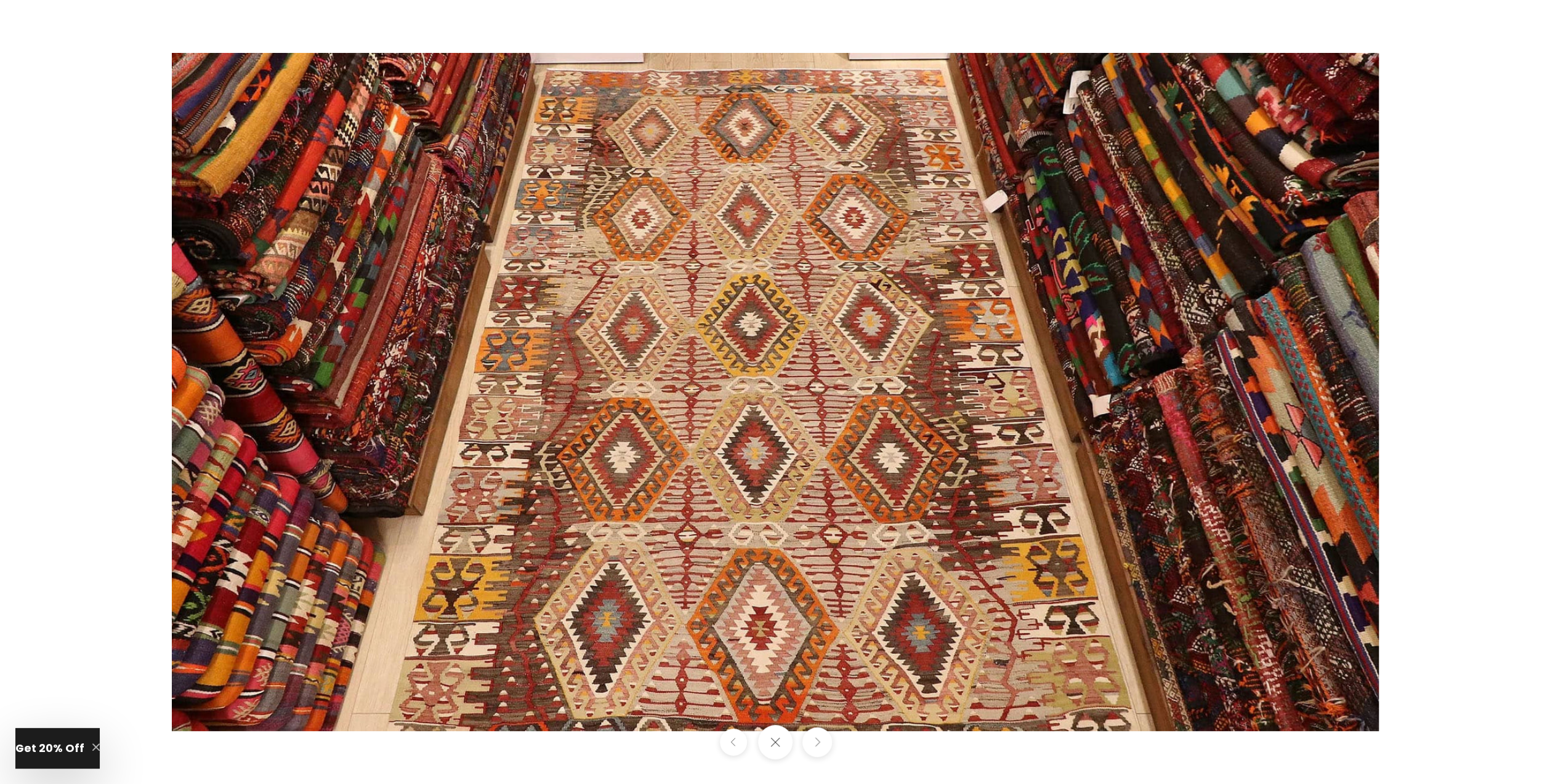
click at [825, 737] on button "Next" at bounding box center [816, 742] width 29 height 29
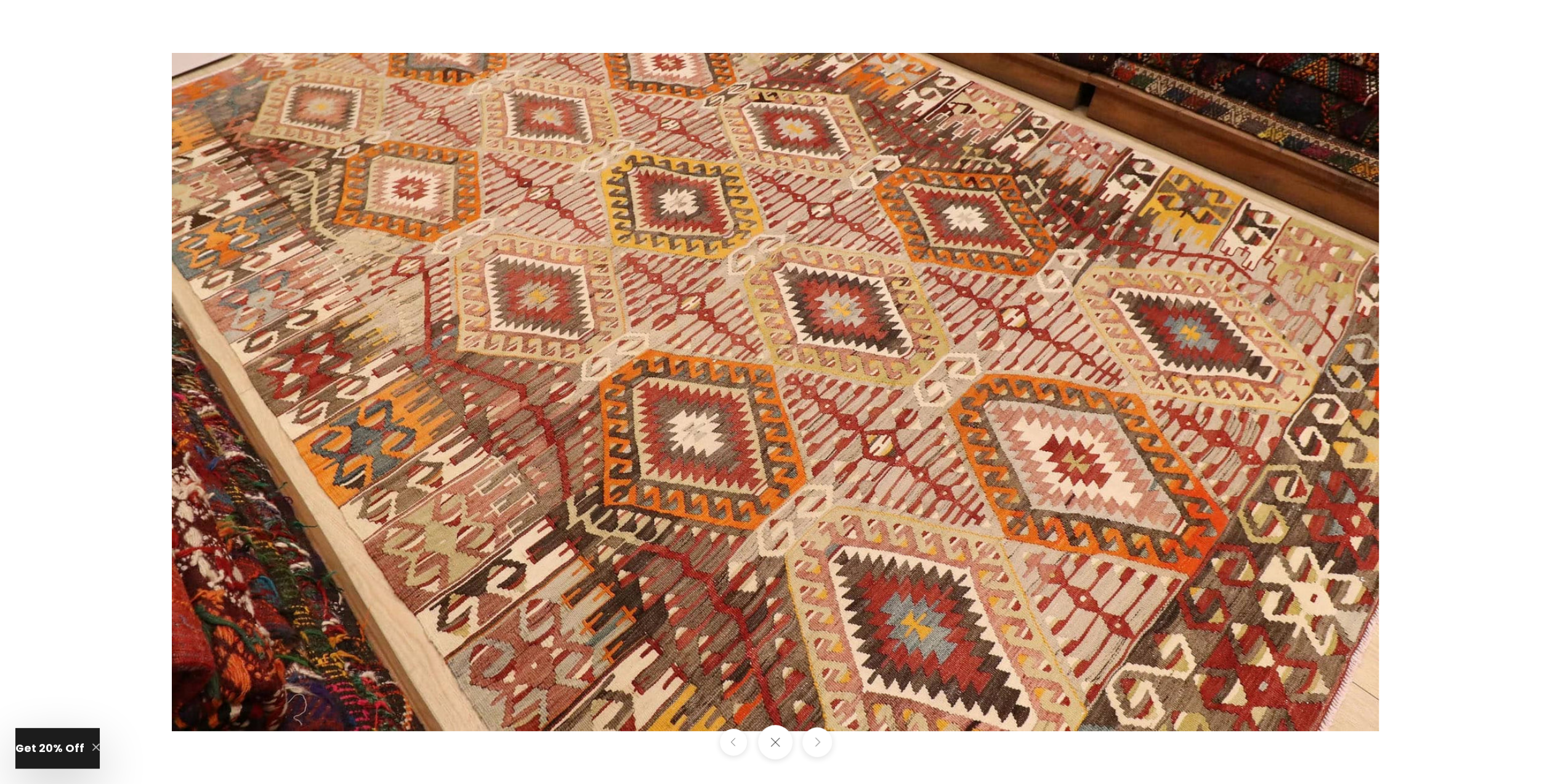
click at [826, 737] on button "Next" at bounding box center [816, 742] width 29 height 29
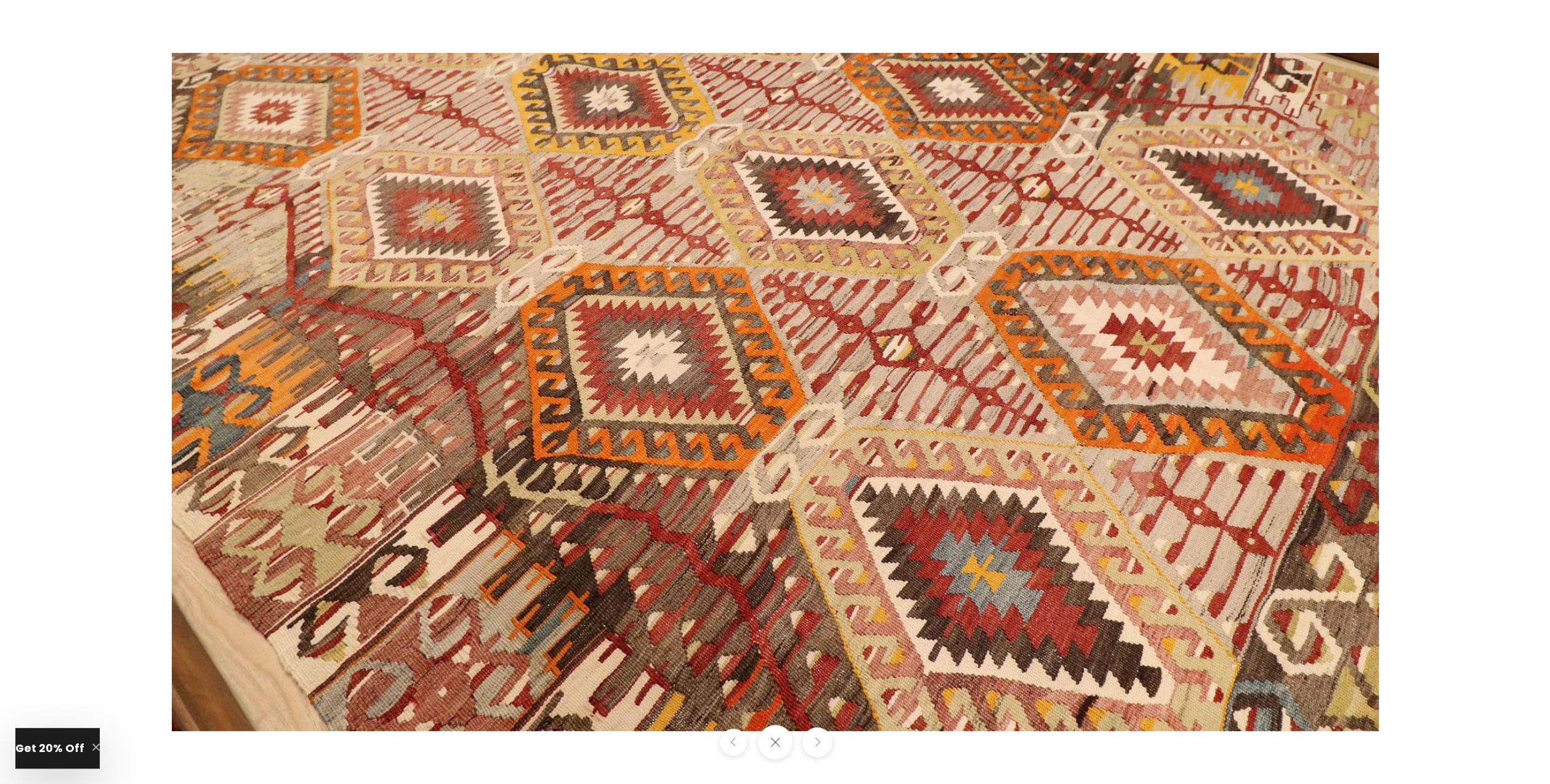
click at [828, 737] on button "Next" at bounding box center [816, 742] width 29 height 29
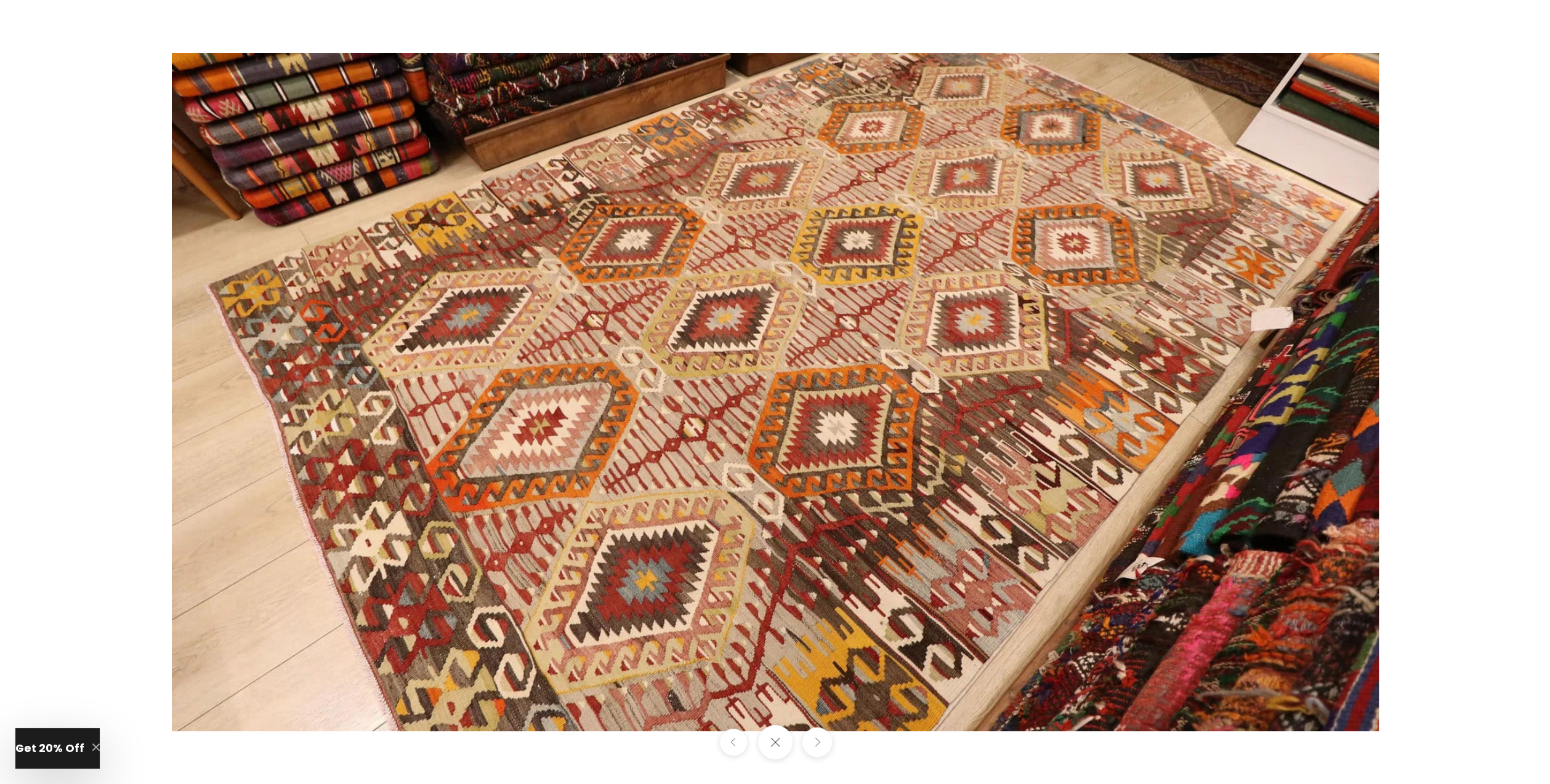
click at [828, 737] on button "Next" at bounding box center [816, 742] width 29 height 29
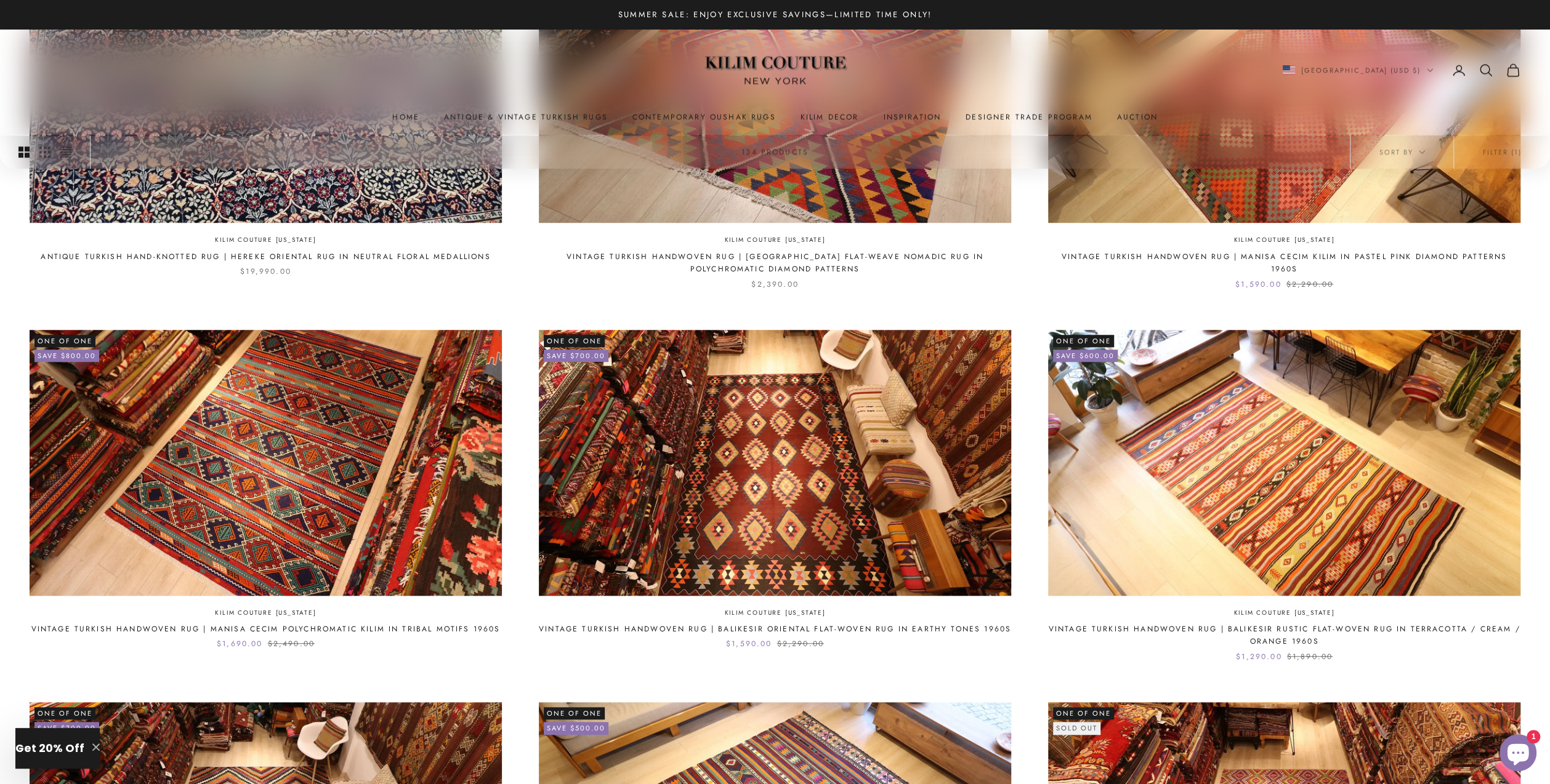
scroll to position [1479, 0]
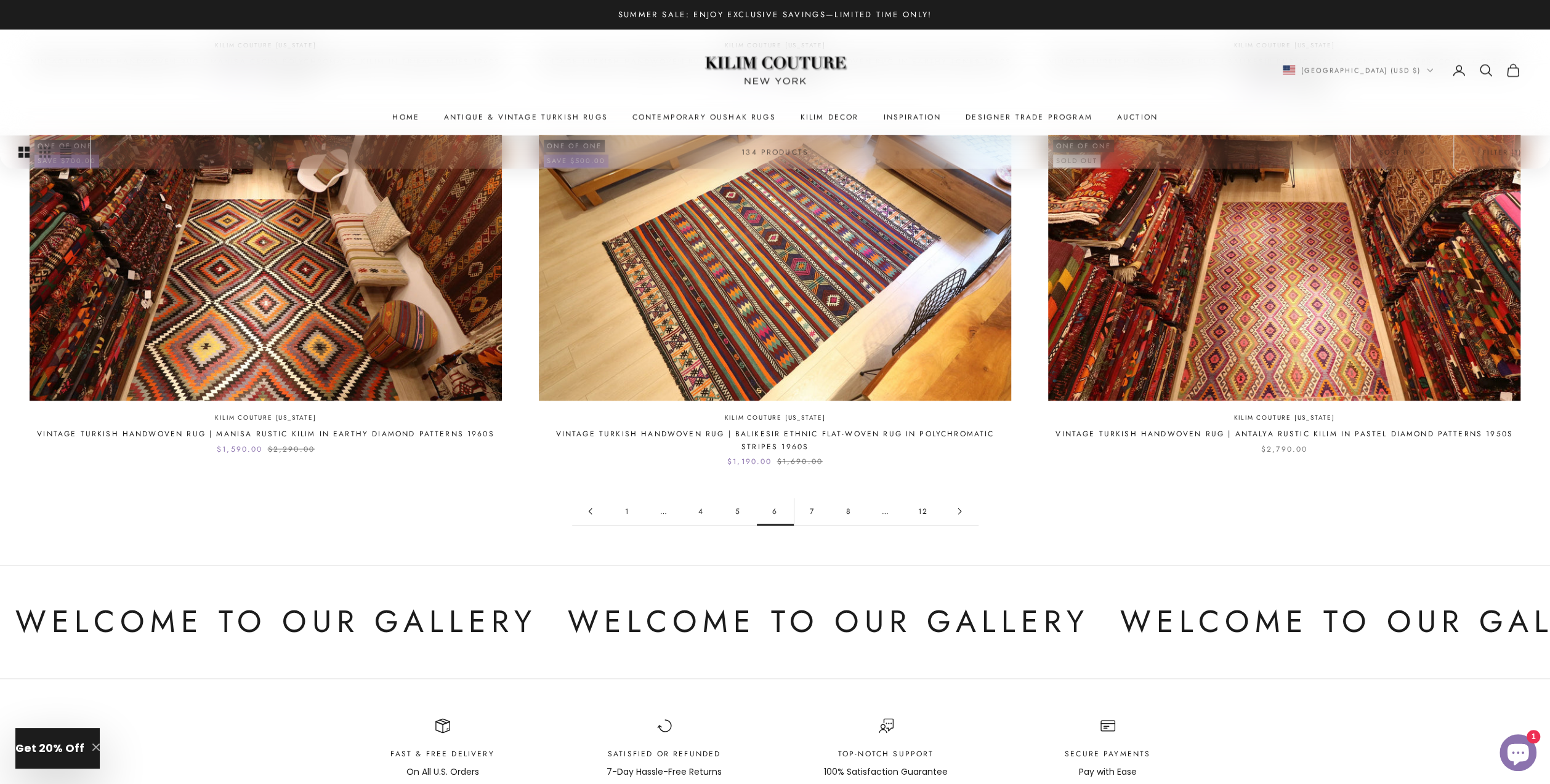
click at [812, 509] on link "7" at bounding box center [812, 510] width 37 height 27
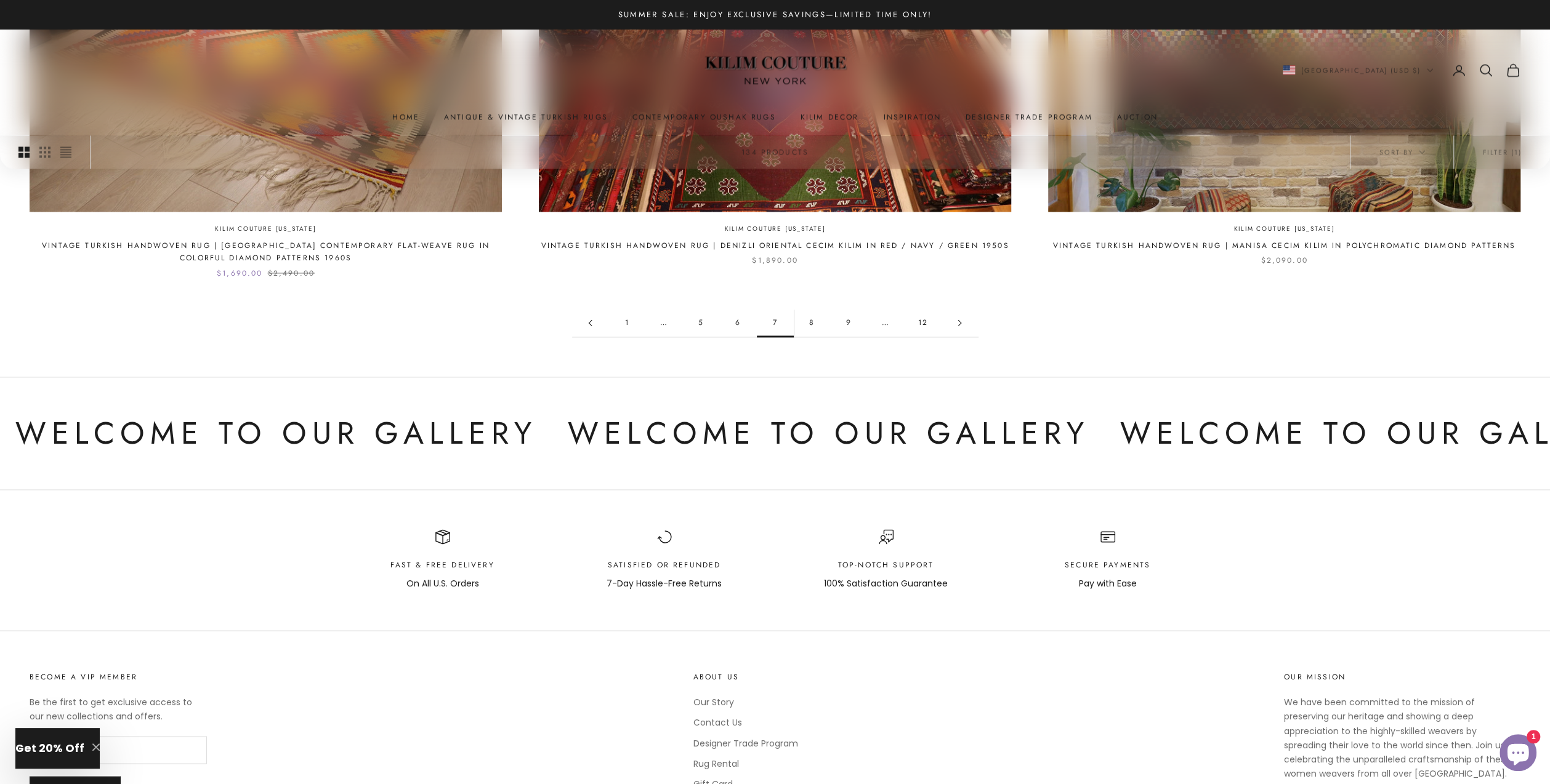
scroll to position [1702, 0]
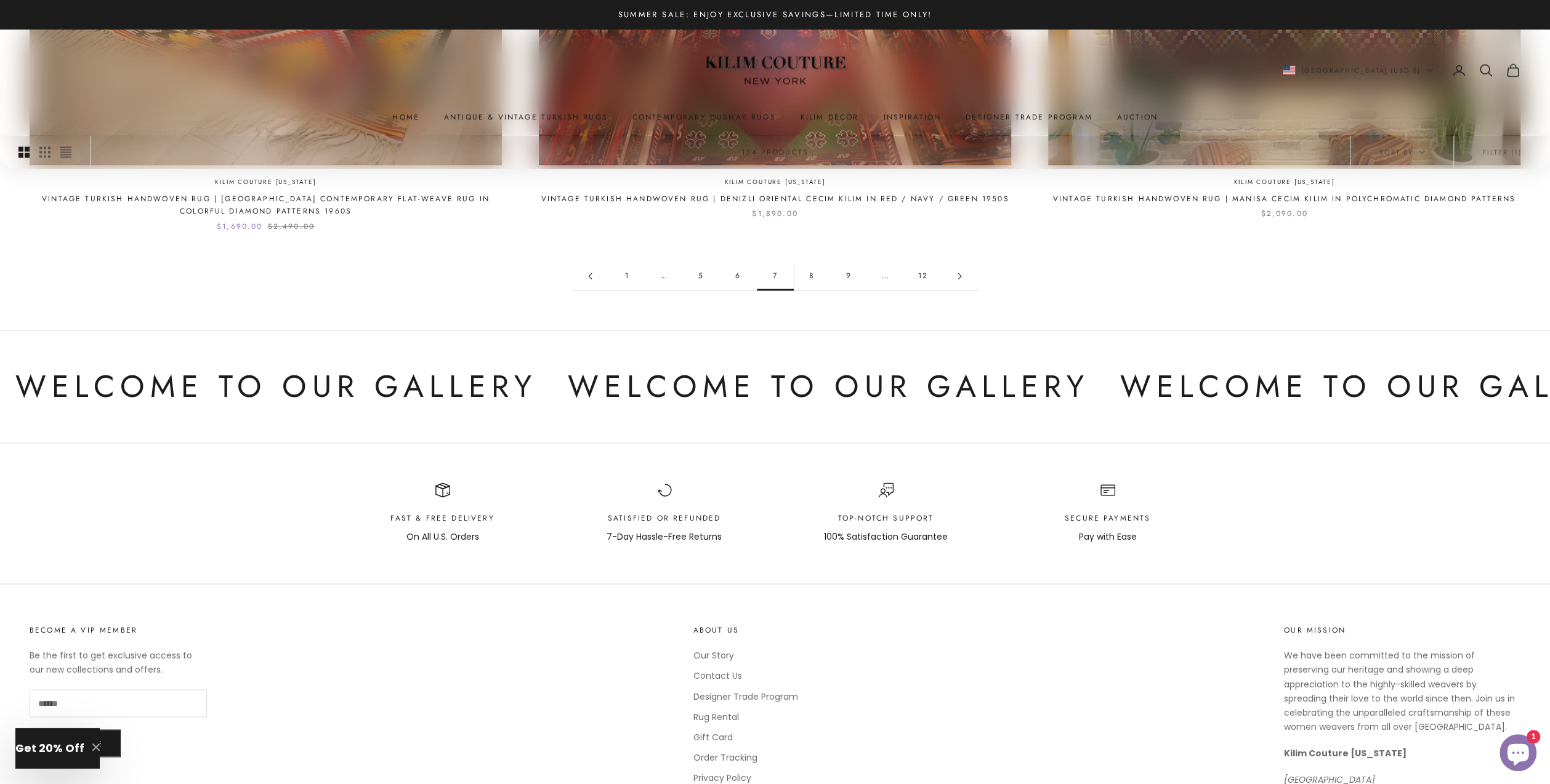
click at [810, 274] on link "8" at bounding box center [812, 275] width 37 height 27
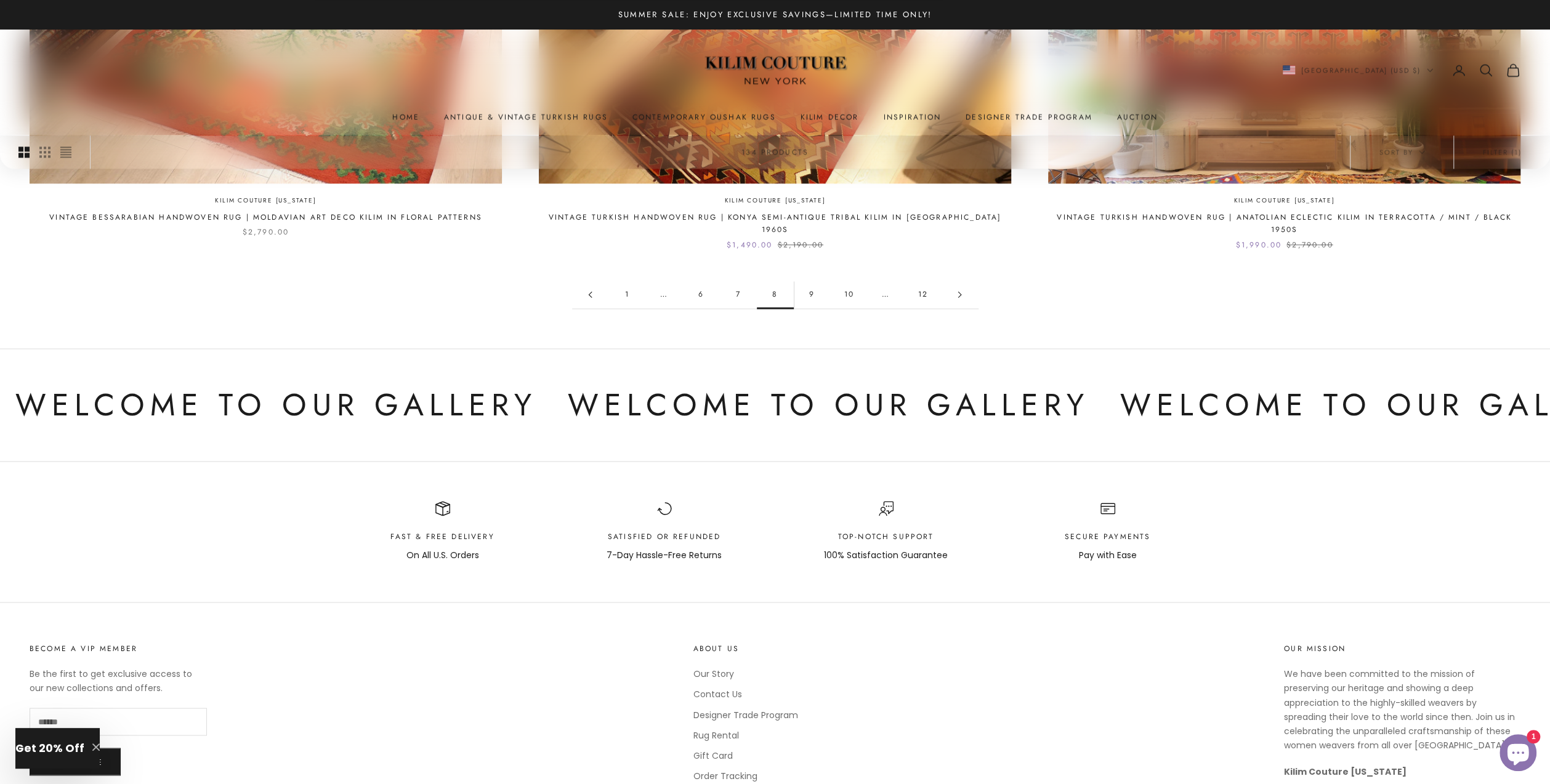
scroll to position [1702, 0]
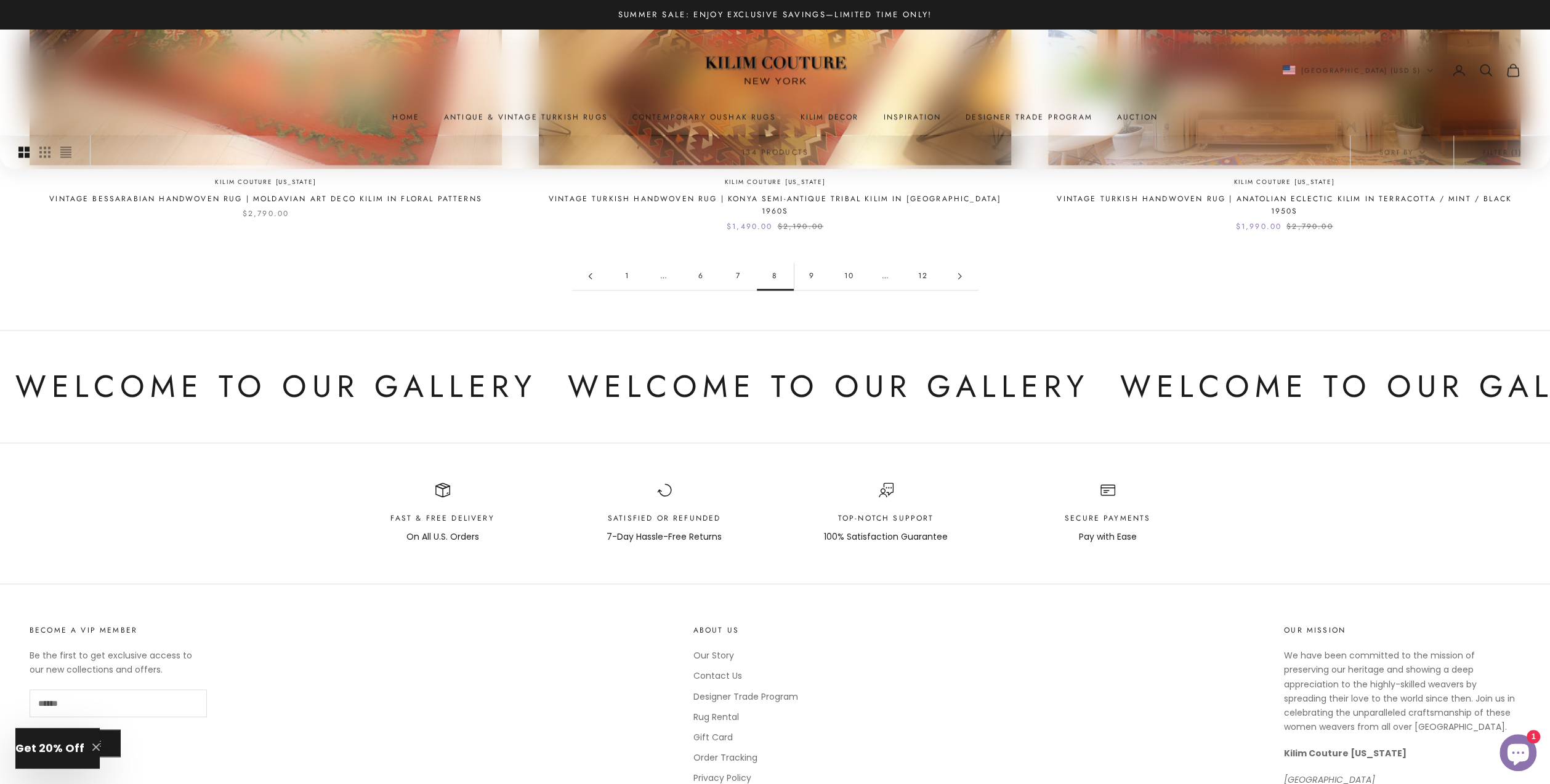
click at [812, 275] on link "9" at bounding box center [812, 275] width 37 height 27
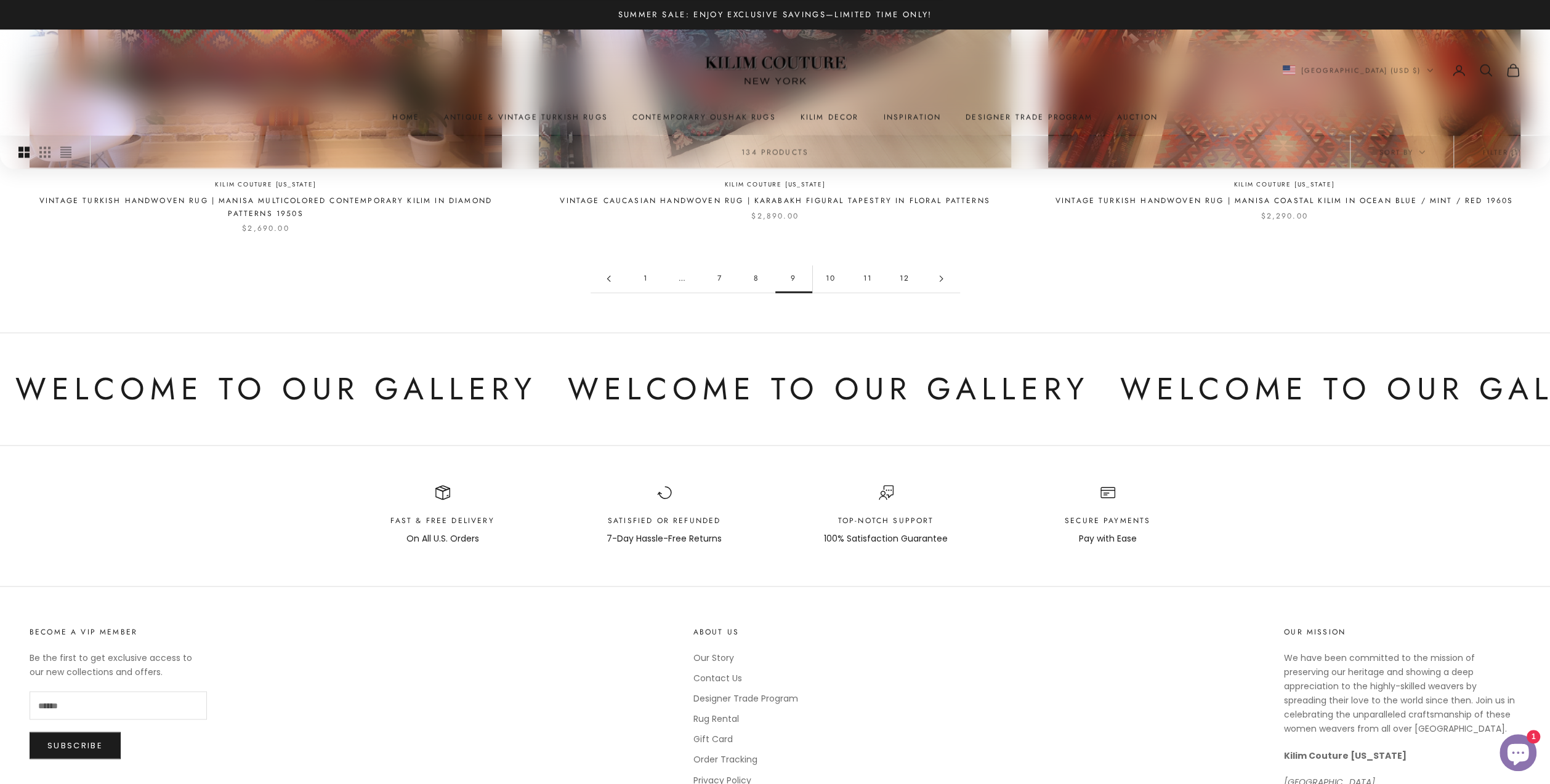
scroll to position [1702, 0]
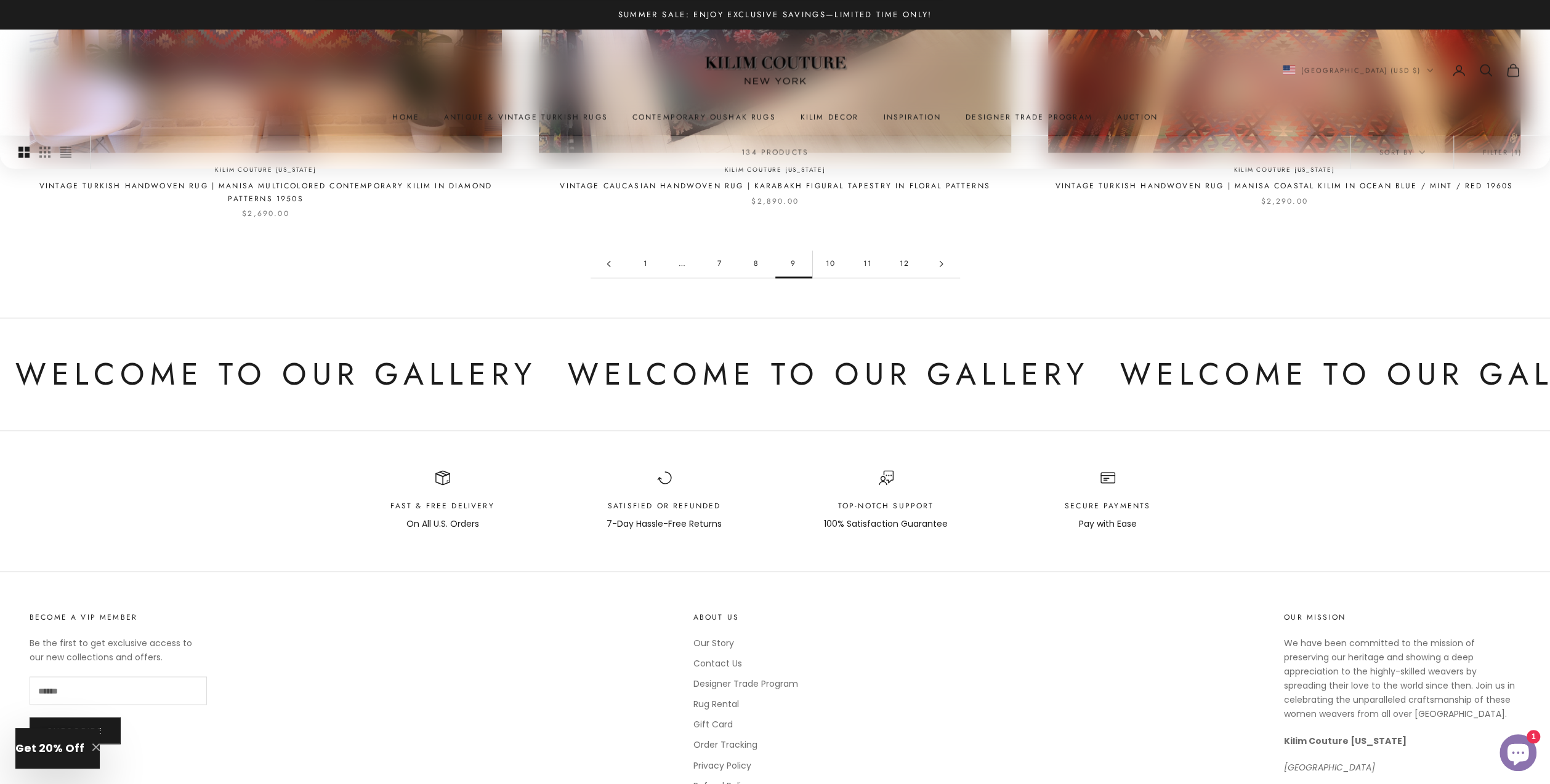
click at [829, 250] on link "10" at bounding box center [830, 263] width 37 height 27
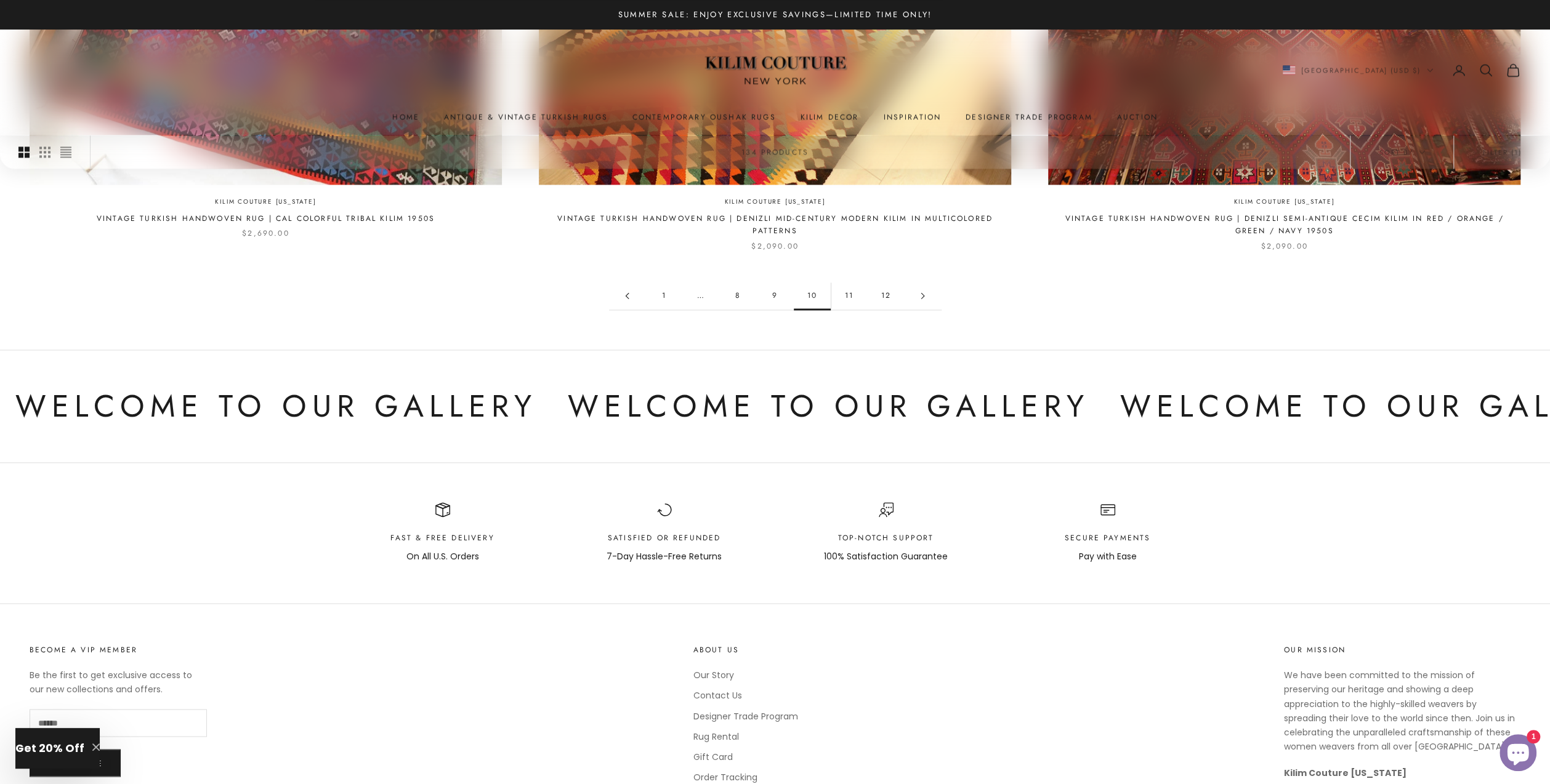
scroll to position [1702, 0]
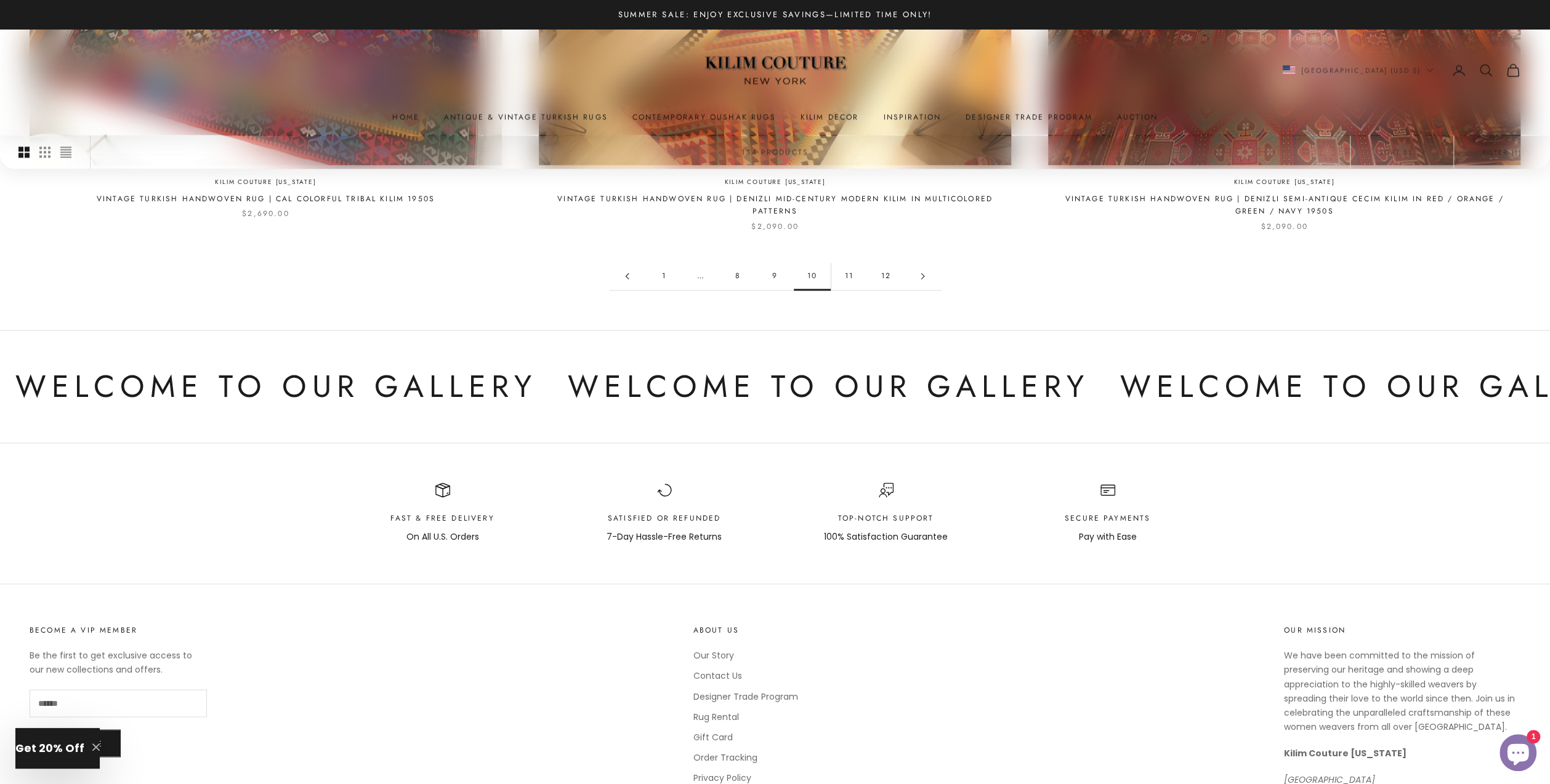
click at [848, 263] on link "11" at bounding box center [849, 275] width 37 height 27
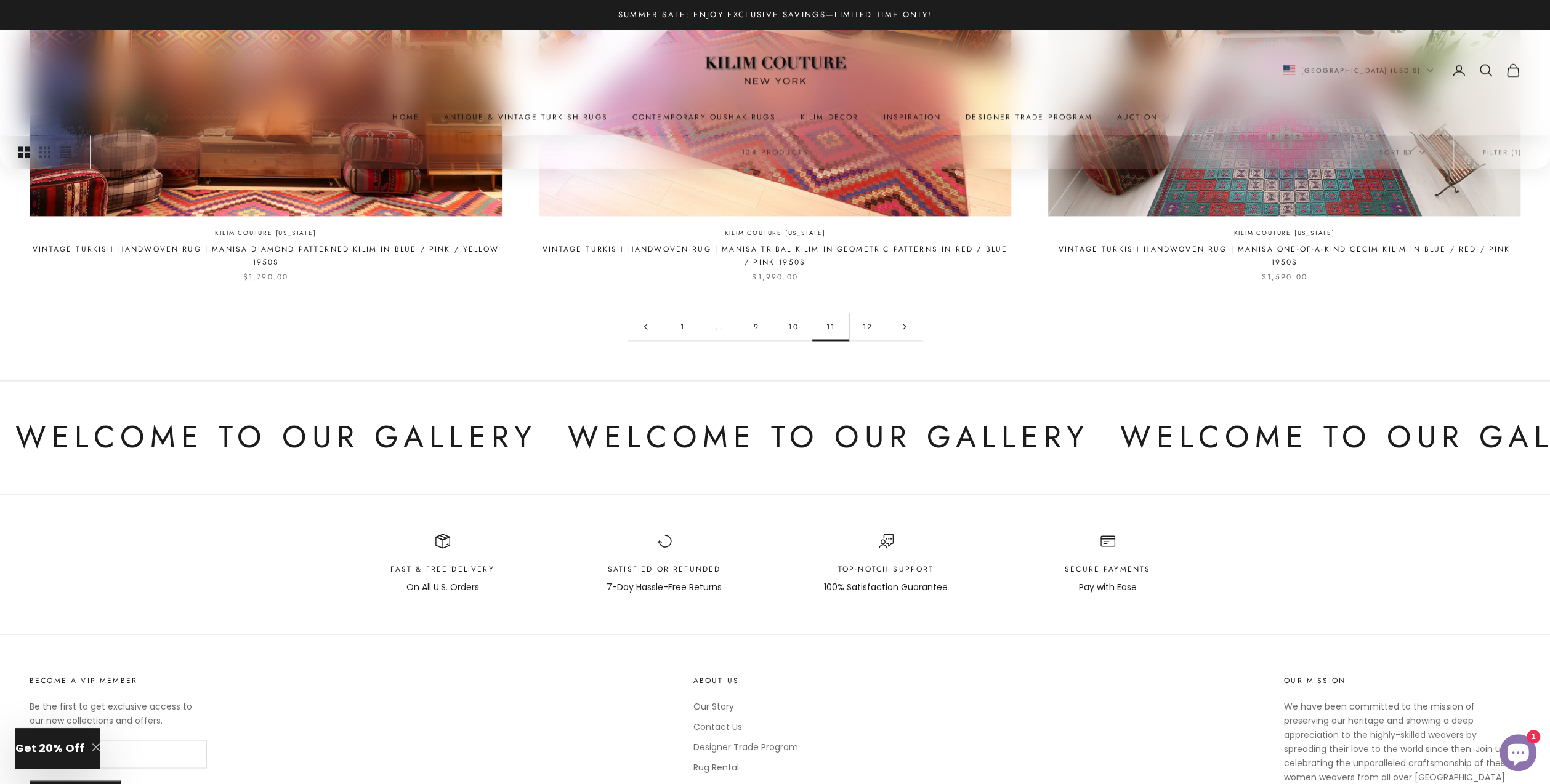
scroll to position [1702, 0]
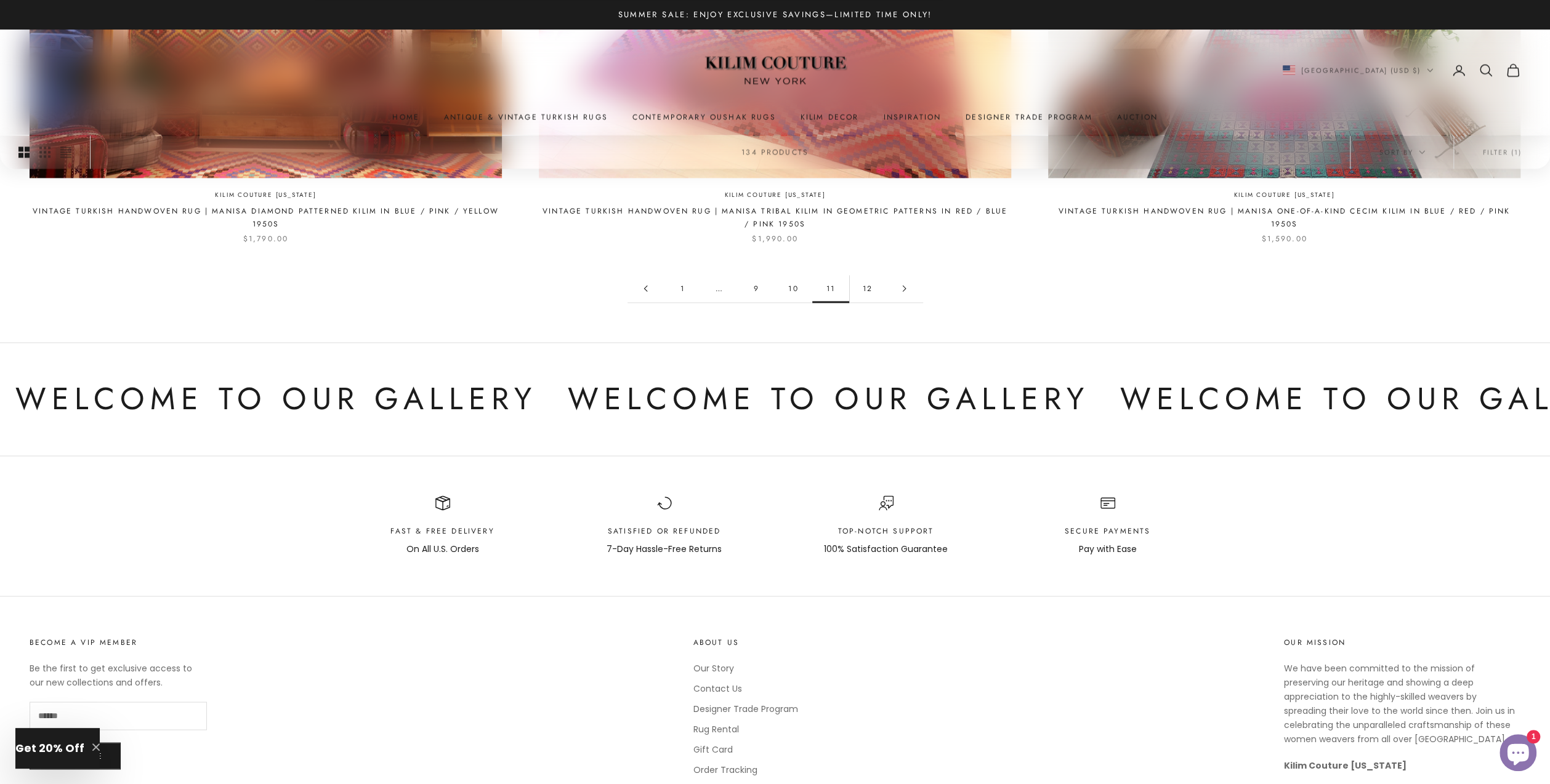
click at [872, 277] on link "12" at bounding box center [868, 288] width 37 height 27
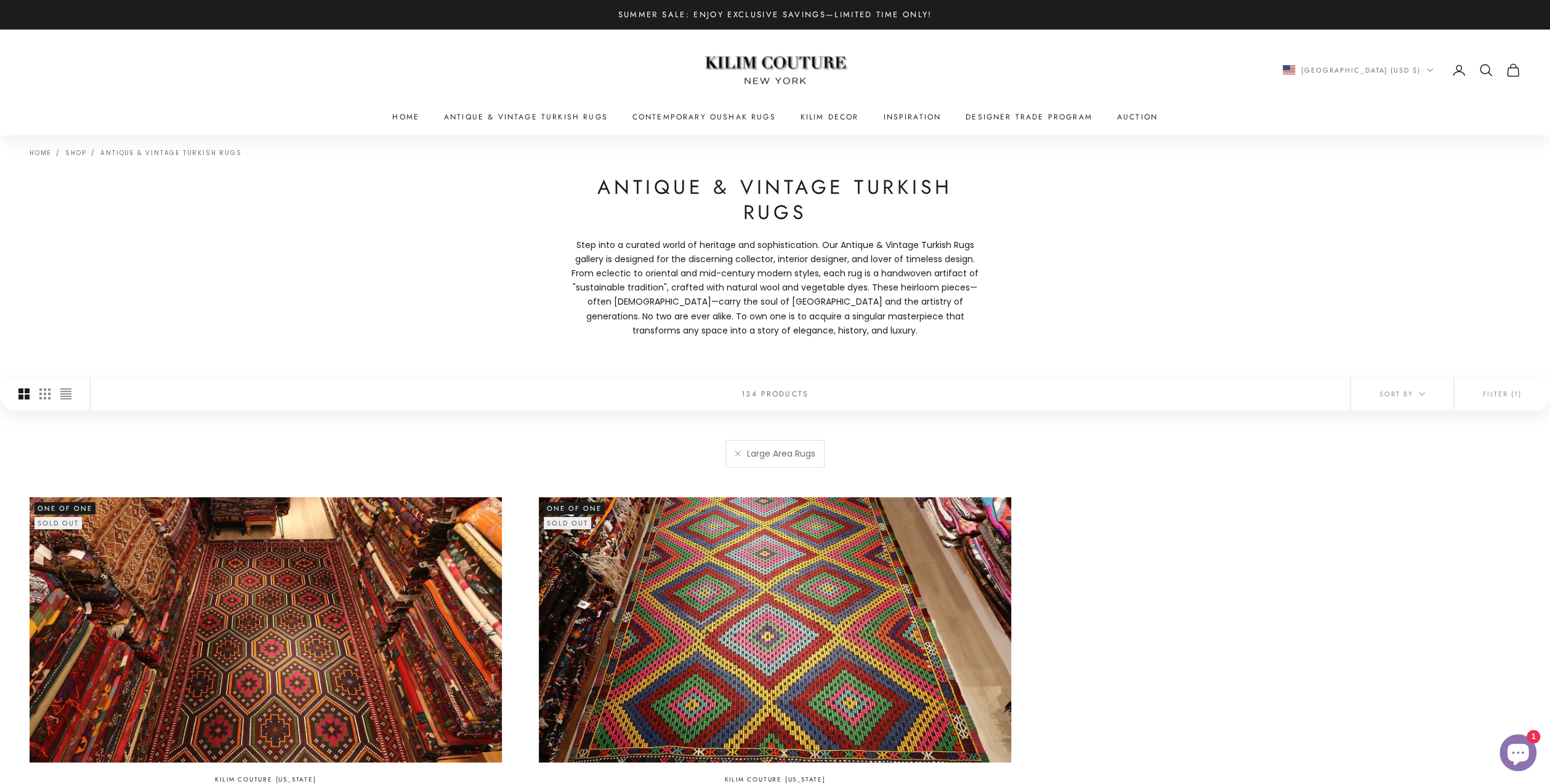
scroll to position [567, 0]
